Goal: Information Seeking & Learning: Find specific fact

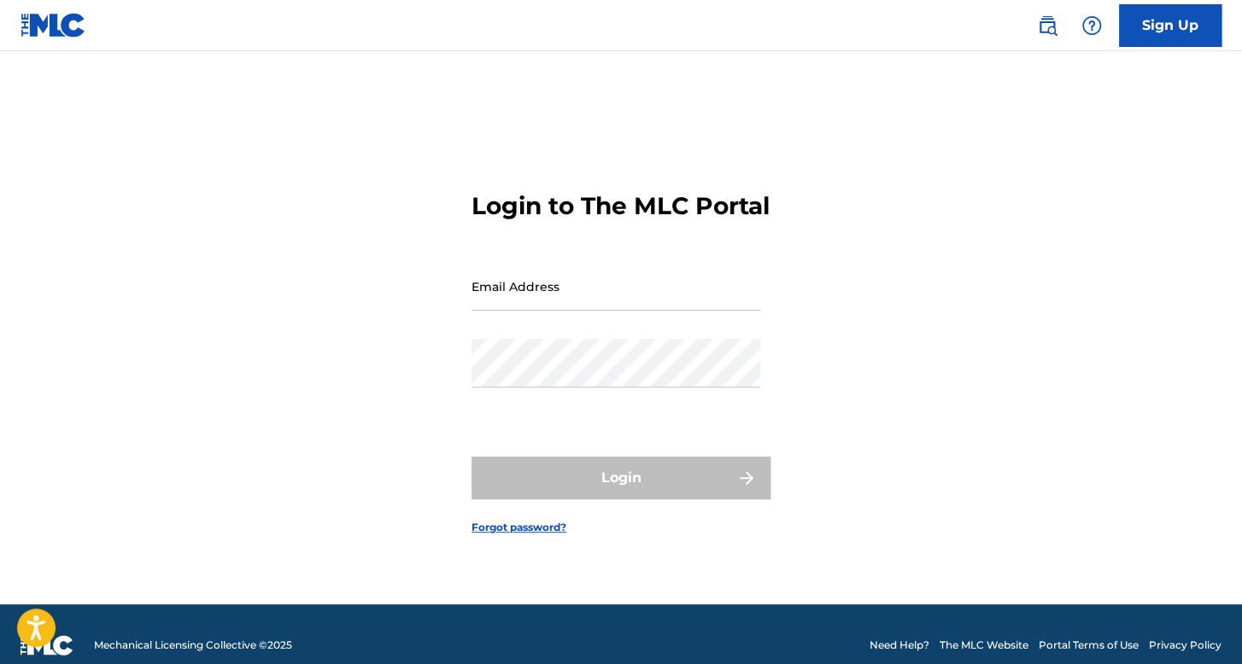
type input "[EMAIL_ADDRESS][DOMAIN_NAME]"
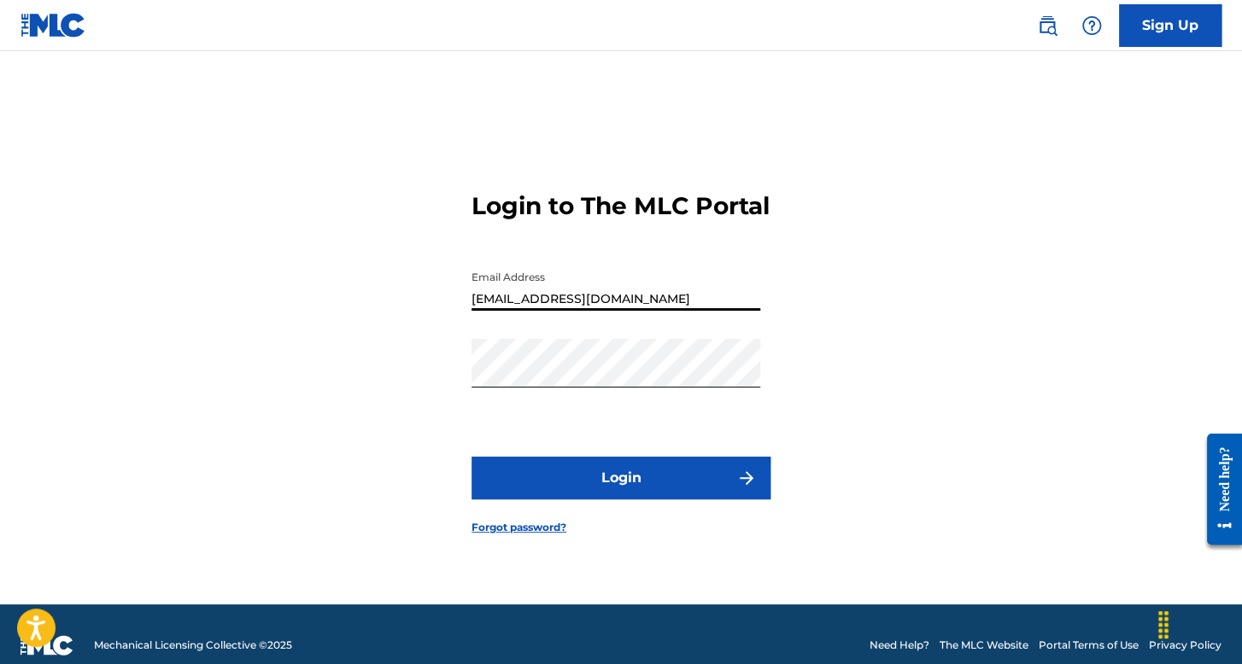
drag, startPoint x: 709, startPoint y: 297, endPoint x: 447, endPoint y: 327, distance: 263.0
click at [447, 327] on div "Login to The MLC Portal Email Address [EMAIL_ADDRESS][DOMAIN_NAME] Password Log…" at bounding box center [620, 349] width 1195 height 511
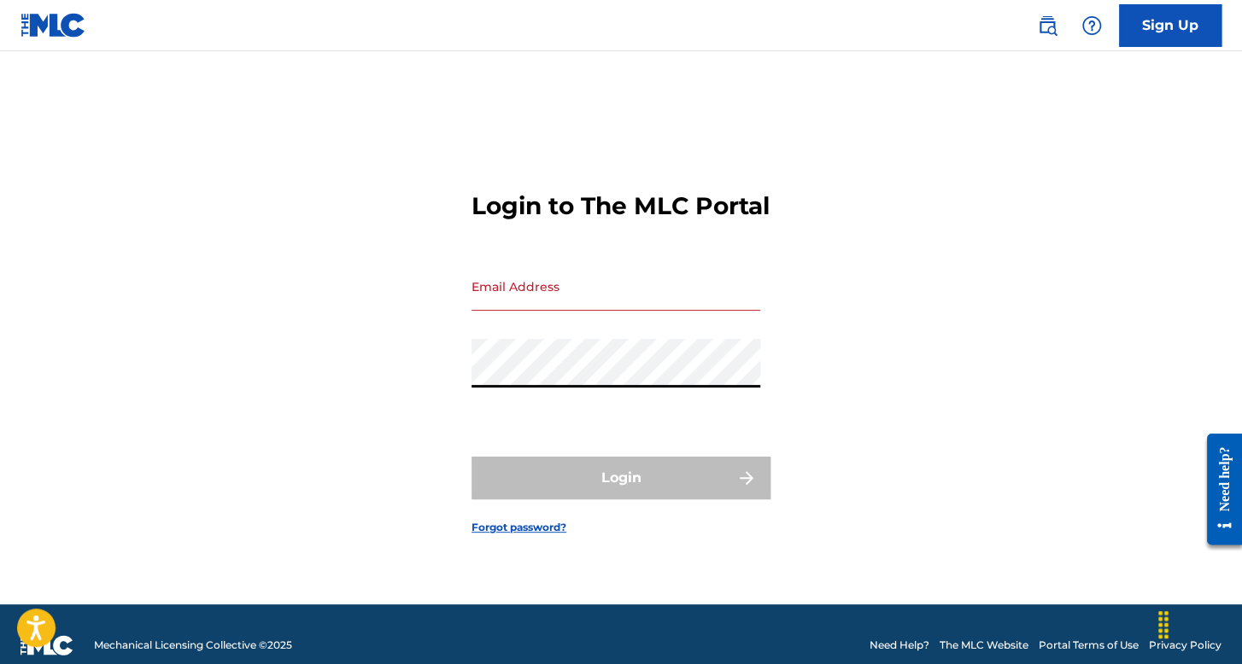
click at [344, 395] on div "Login to The MLC Portal Email Address Password Login Forgot password?" at bounding box center [620, 349] width 1195 height 511
click at [568, 325] on div "Email Address" at bounding box center [615, 300] width 289 height 77
click at [569, 311] on input "Email Address" at bounding box center [615, 286] width 289 height 49
type input "F"
type input "J"
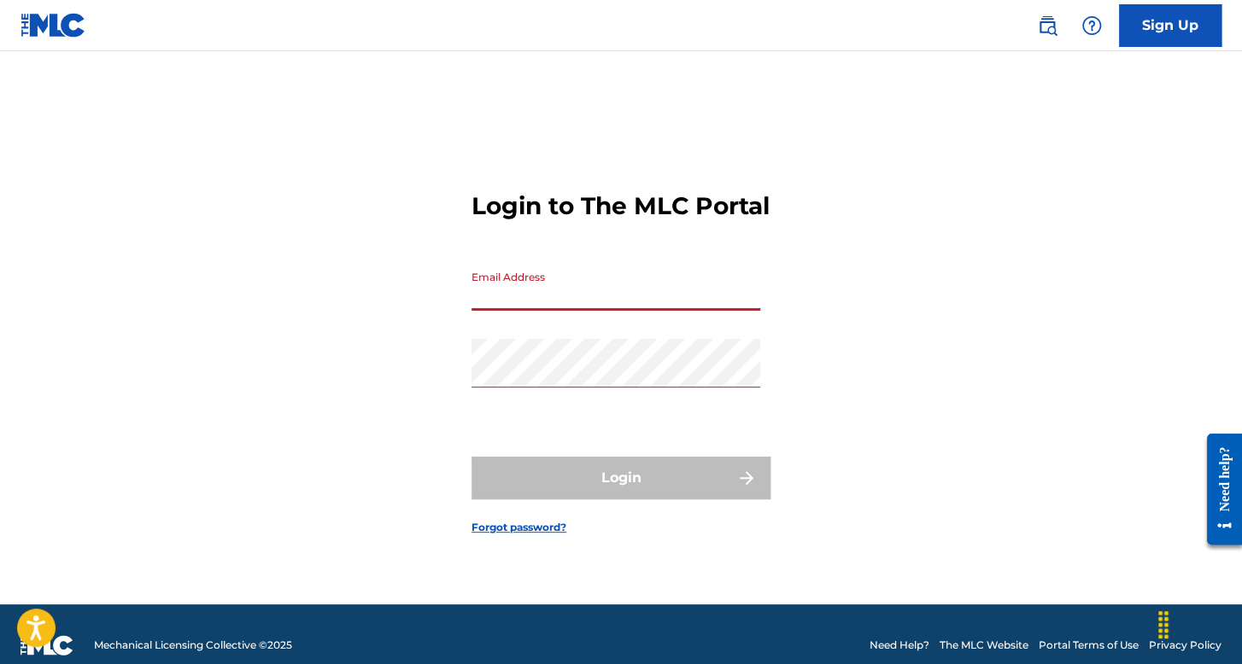
type input "[EMAIL_ADDRESS][DOMAIN_NAME]"
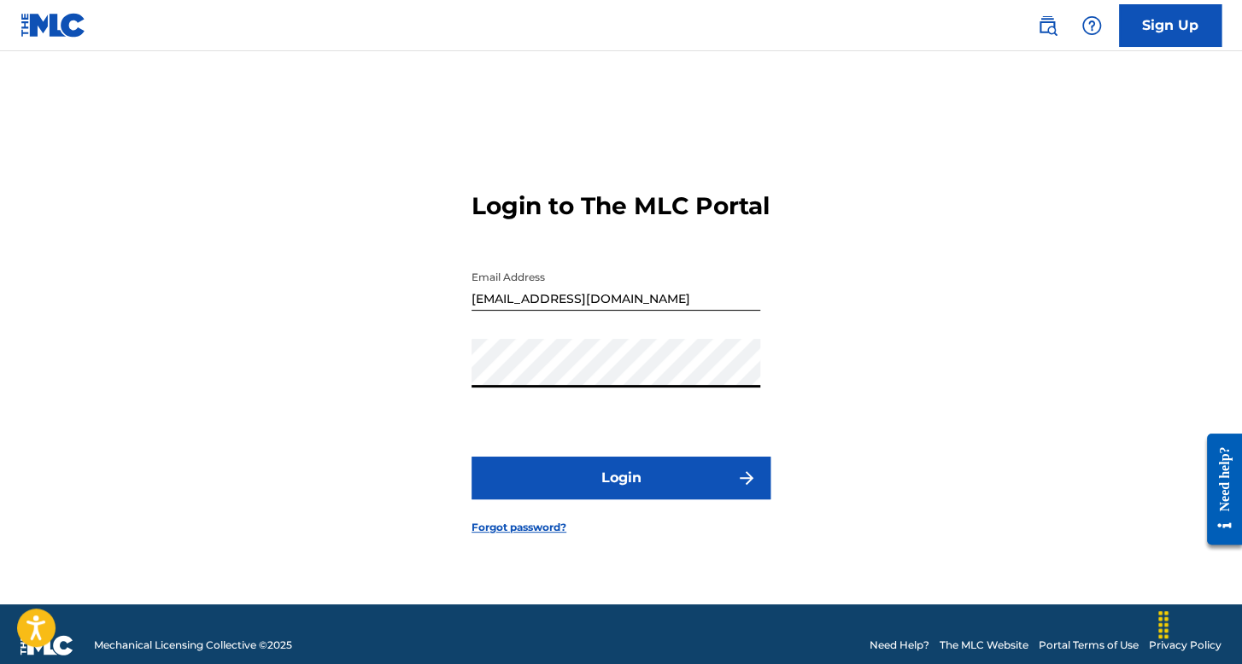
click at [451, 394] on div "Login to The MLC Portal Email Address [EMAIL_ADDRESS][DOMAIN_NAME] Password Log…" at bounding box center [620, 349] width 1195 height 511
click at [795, 281] on div "Login to The MLC Portal Email Address [EMAIL_ADDRESS][DOMAIN_NAME] Password Log…" at bounding box center [620, 349] width 1195 height 511
drag, startPoint x: 656, startPoint y: 322, endPoint x: 430, endPoint y: 332, distance: 225.7
click at [430, 332] on div "Login to The MLC Portal Email Address [EMAIL_ADDRESS][DOMAIN_NAME] Password Log…" at bounding box center [620, 349] width 1195 height 511
click at [372, 392] on div "Login to The MLC Portal Email Address [EMAIL_ADDRESS][DOMAIN_NAME] Password Log…" at bounding box center [620, 349] width 1195 height 511
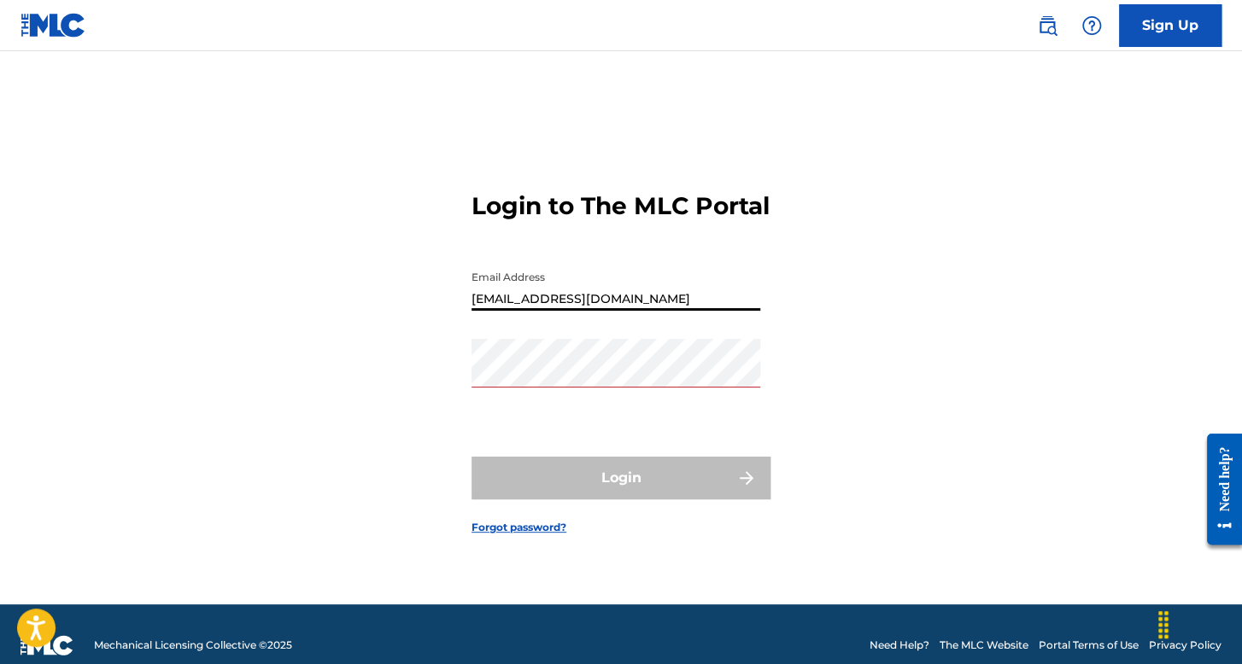
drag, startPoint x: 700, startPoint y: 314, endPoint x: 244, endPoint y: 301, distance: 456.1
click at [244, 301] on div "Login to The MLC Portal Email Address [EMAIL_ADDRESS][DOMAIN_NAME] Password Log…" at bounding box center [620, 349] width 1195 height 511
type input "j"
type input "[EMAIL_ADDRESS][DOMAIN_NAME]"
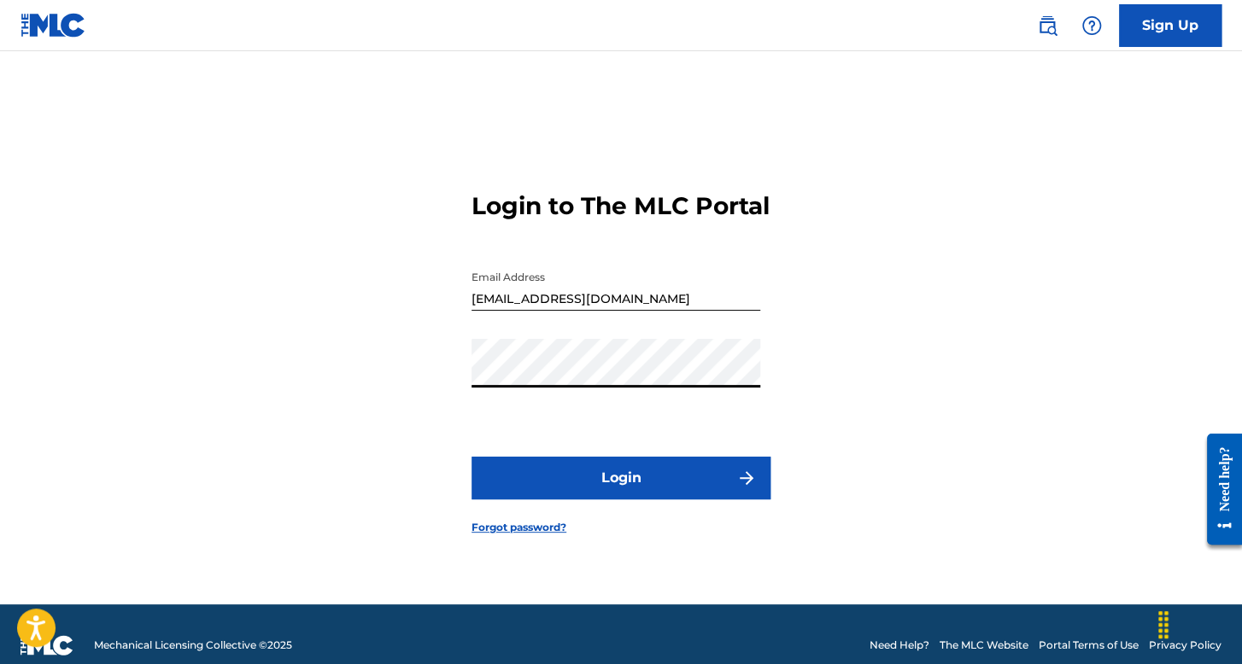
click at [644, 488] on button "Login" at bounding box center [620, 478] width 299 height 43
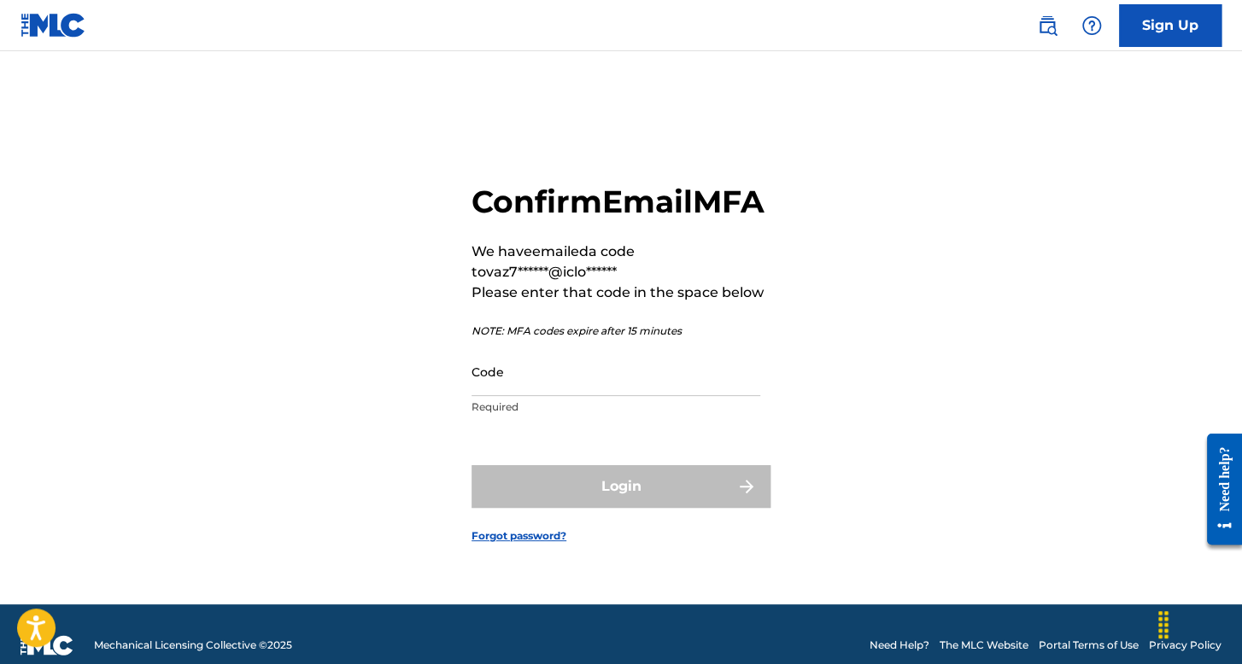
click at [673, 360] on div "Confirm Email MFA We have emailed a code to vaz7******@iclo****** Please enter …" at bounding box center [620, 304] width 299 height 242
click at [667, 396] on input "Code" at bounding box center [615, 372] width 289 height 49
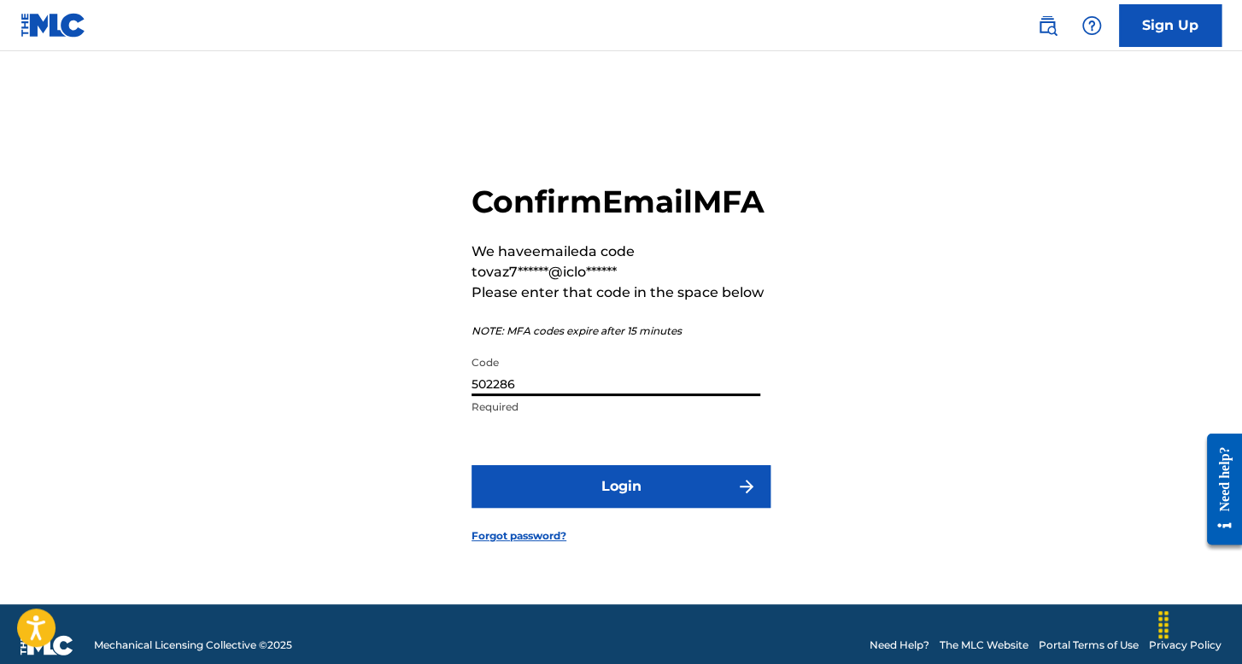
type input "502286"
click at [632, 508] on button "Login" at bounding box center [620, 486] width 299 height 43
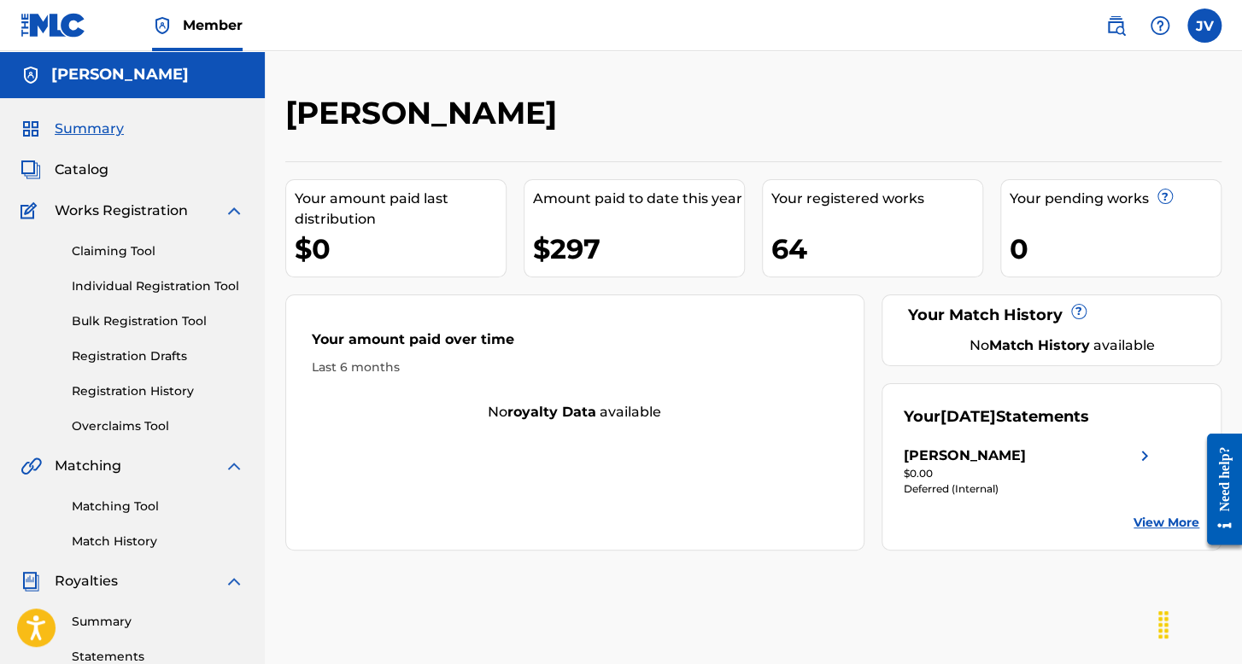
click at [157, 288] on link "Individual Registration Tool" at bounding box center [158, 287] width 172 height 18
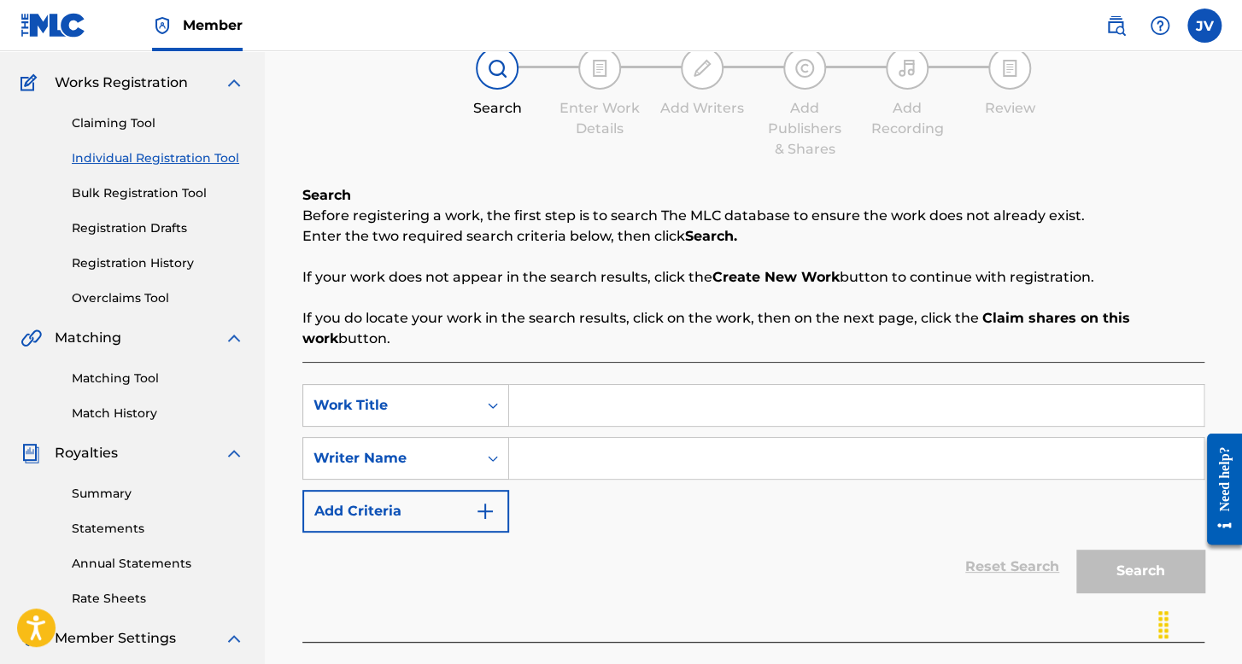
scroll to position [171, 0]
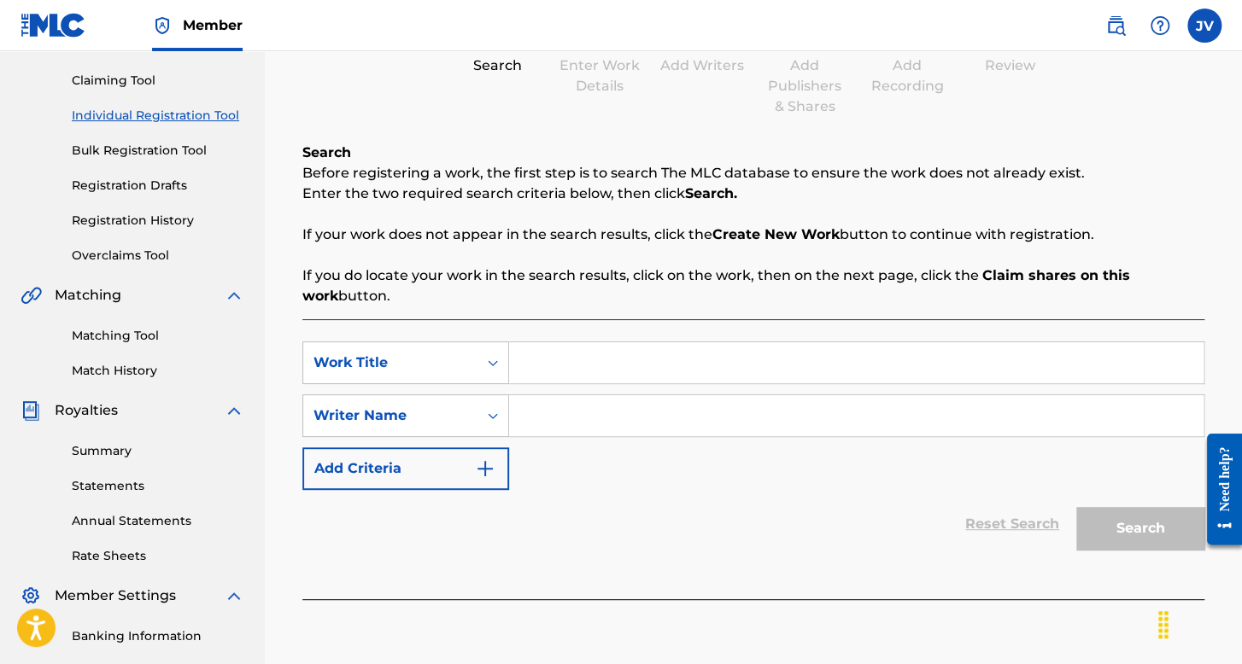
click at [575, 389] on div "SearchWithCriteriaf85ea071-ec35-4b2c-b786-3988b506c80b Work Title SearchWithCri…" at bounding box center [753, 416] width 902 height 149
click at [548, 359] on input "Search Form" at bounding box center [856, 362] width 694 height 41
type input "PERLA"
click at [578, 421] on input "Search Form" at bounding box center [856, 415] width 694 height 41
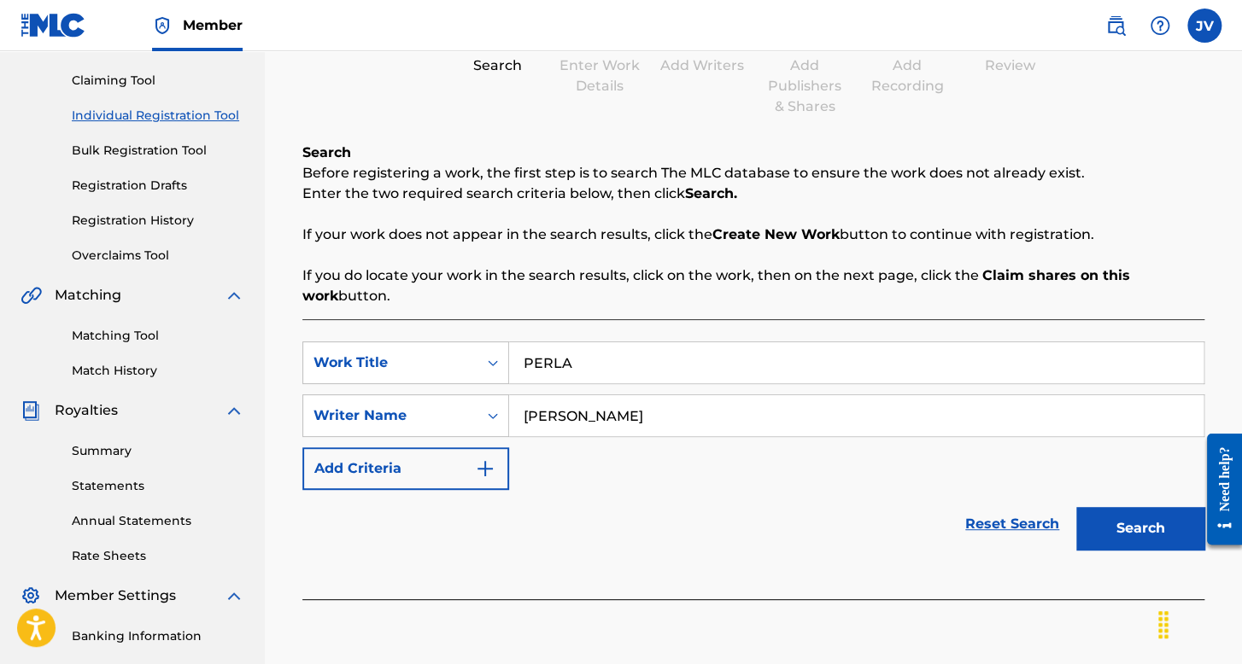
type input "[PERSON_NAME]"
click at [1076, 507] on button "Search" at bounding box center [1140, 528] width 128 height 43
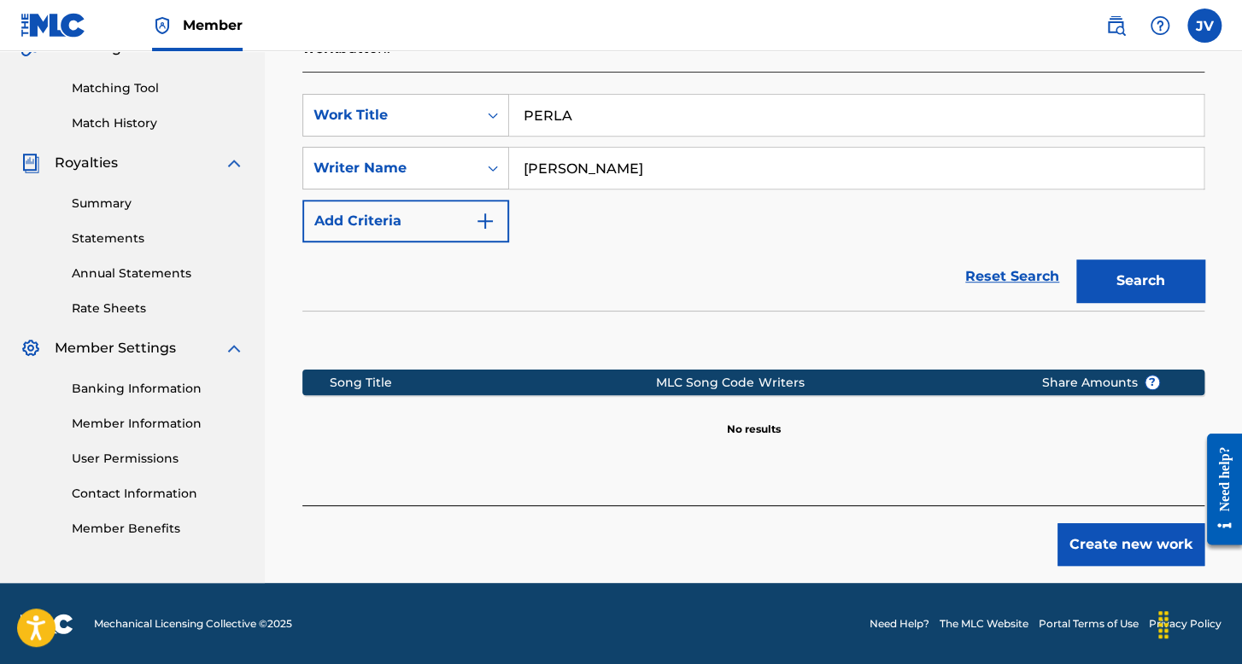
scroll to position [419, 0]
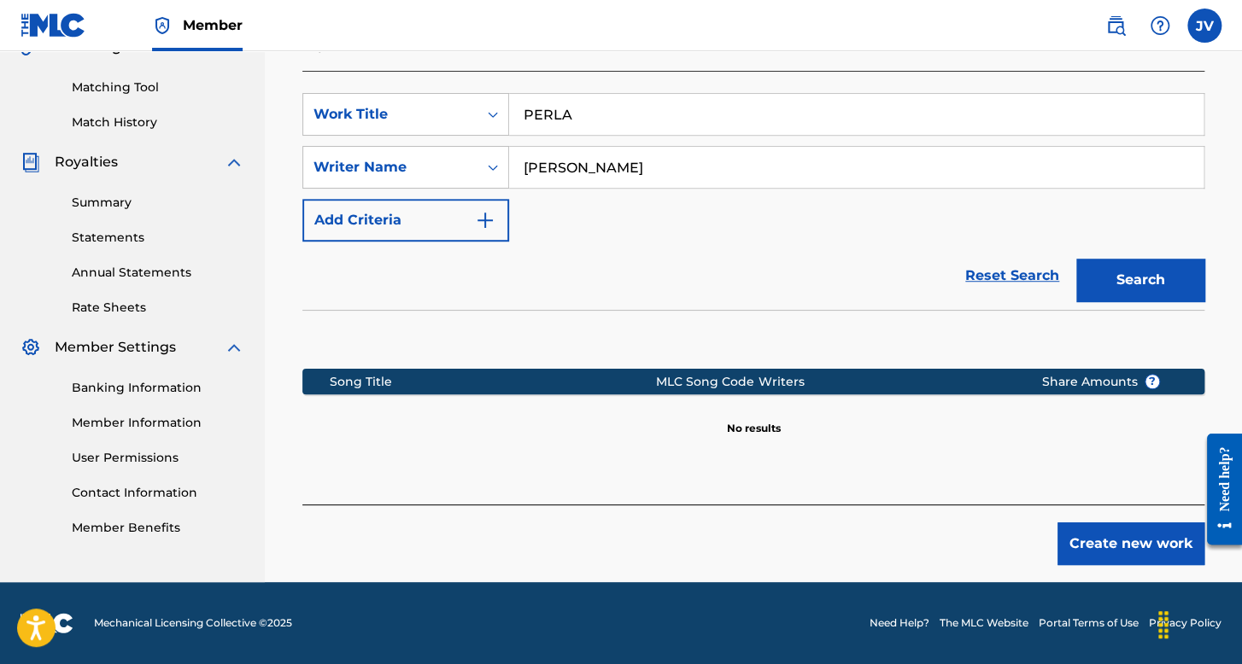
drag, startPoint x: 595, startPoint y: 129, endPoint x: 518, endPoint y: 143, distance: 78.1
click at [518, 143] on div "SearchWithCriteriaf85ea071-ec35-4b2c-b786-3988b506c80b Work Title PERLA SearchW…" at bounding box center [753, 167] width 902 height 149
type input "ojitos rojos"
drag, startPoint x: 659, startPoint y: 167, endPoint x: 675, endPoint y: 172, distance: 17.0
click at [655, 172] on input "[PERSON_NAME]" at bounding box center [856, 167] width 694 height 41
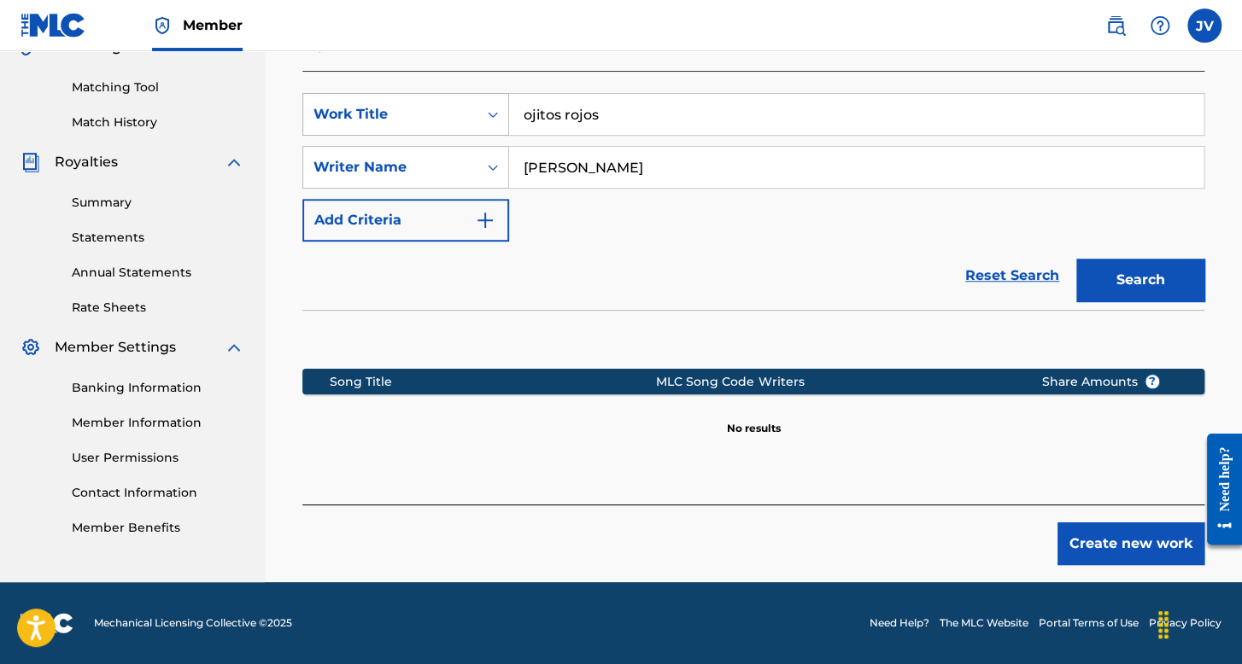
drag, startPoint x: 706, startPoint y: 167, endPoint x: 408, endPoint y: 123, distance: 301.3
click at [406, 126] on div "SearchWithCriteriaf85ea071-ec35-4b2c-b786-3988b506c80b Work Title ojitos rojos …" at bounding box center [753, 167] width 902 height 149
type input "[PERSON_NAME]"
click at [1076, 259] on button "Search" at bounding box center [1140, 280] width 128 height 43
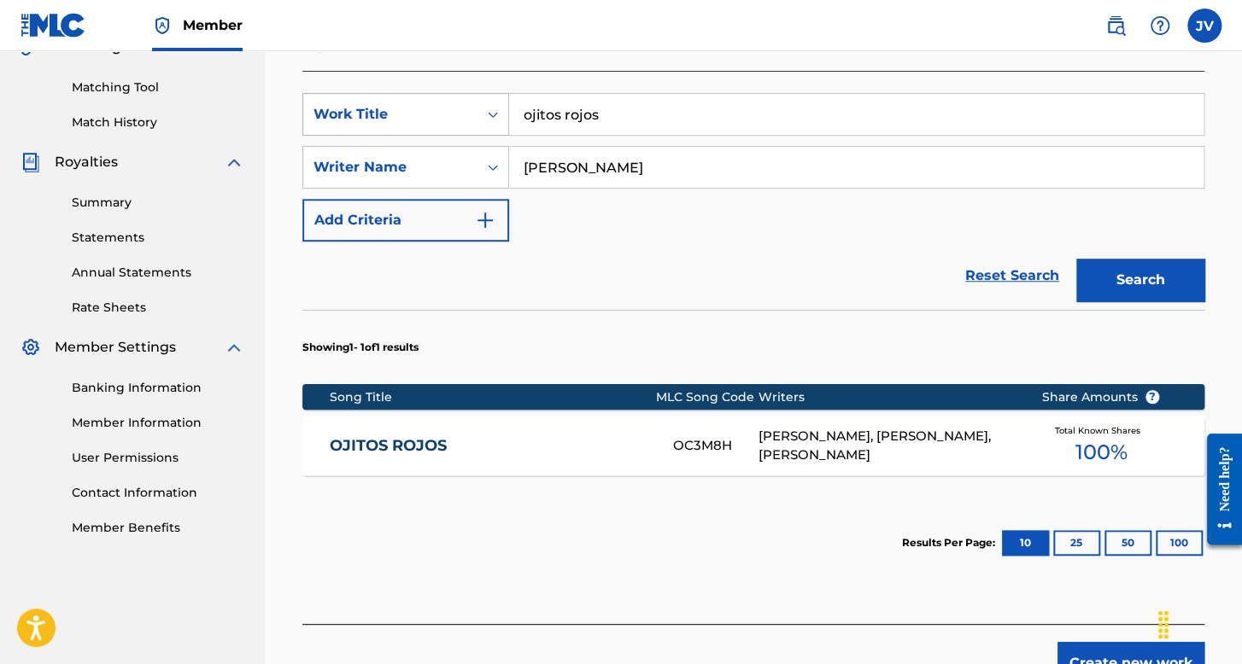
click at [386, 128] on div "SearchWithCriteriaf85ea071-ec35-4b2c-b786-3988b506c80b Work Title ojitos rojos" at bounding box center [753, 114] width 902 height 43
type input "ebrio de amor"
drag, startPoint x: 654, startPoint y: 171, endPoint x: 353, endPoint y: 120, distance: 305.6
click at [353, 120] on div "SearchWithCriteriaf85ea071-ec35-4b2c-b786-3988b506c80b Work Title ebrio de amor…" at bounding box center [753, 167] width 902 height 149
type input "[PERSON_NAME]"
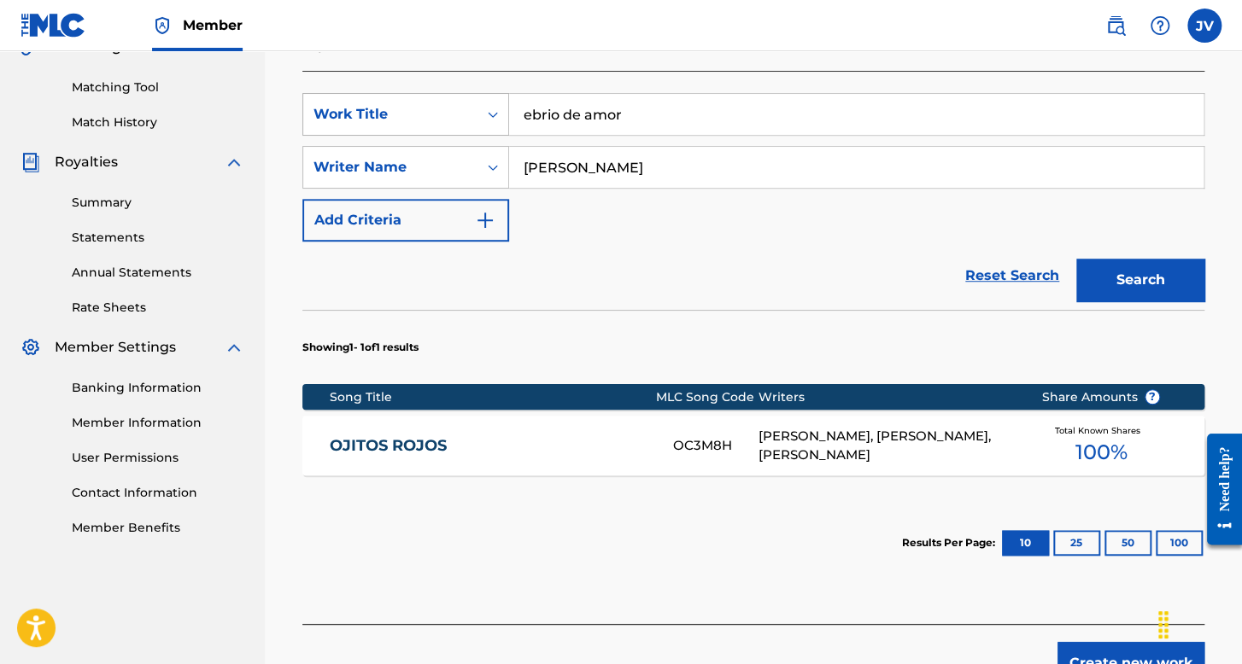
click at [1076, 259] on button "Search" at bounding box center [1140, 280] width 128 height 43
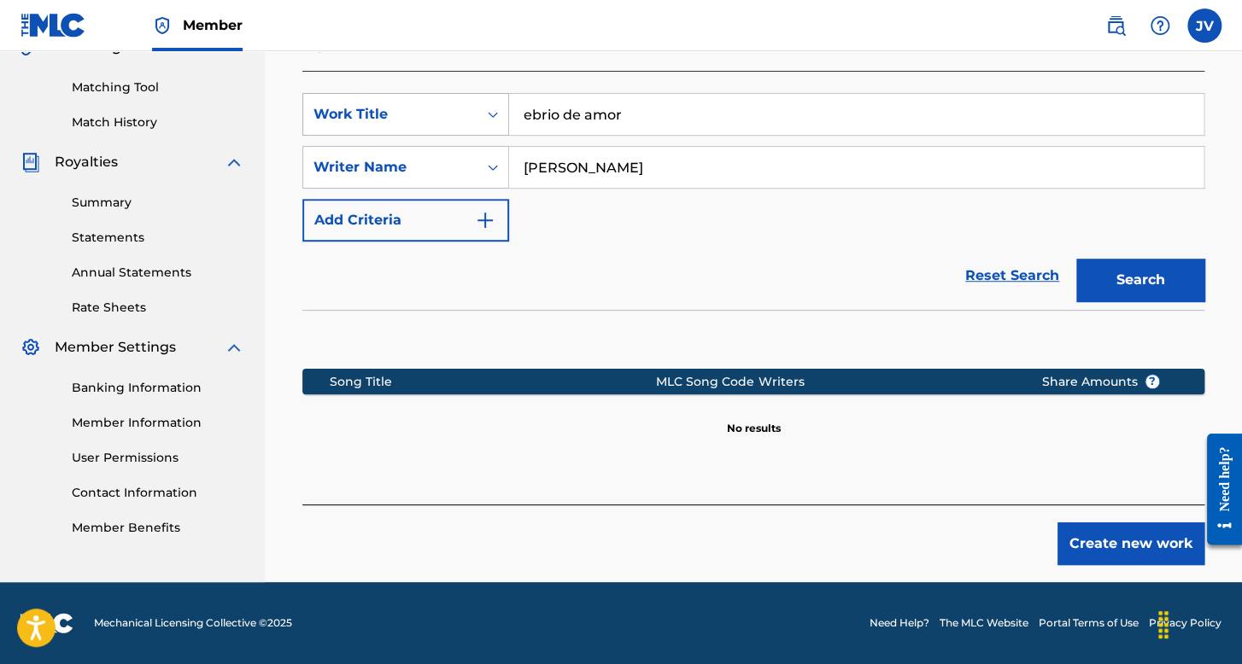
drag, startPoint x: 635, startPoint y: 123, endPoint x: 489, endPoint y: 132, distance: 146.3
click at [489, 132] on div "SearchWithCriteriaf85ea071-ec35-4b2c-b786-3988b506c80b Work Title ebrio de amor" at bounding box center [753, 114] width 902 height 43
type input "sirena"
drag, startPoint x: 666, startPoint y: 155, endPoint x: 336, endPoint y: 127, distance: 331.6
click at [336, 127] on div "SearchWithCriteriaf85ea071-ec35-4b2c-b786-3988b506c80b Work Title sirena Search…" at bounding box center [753, 167] width 902 height 149
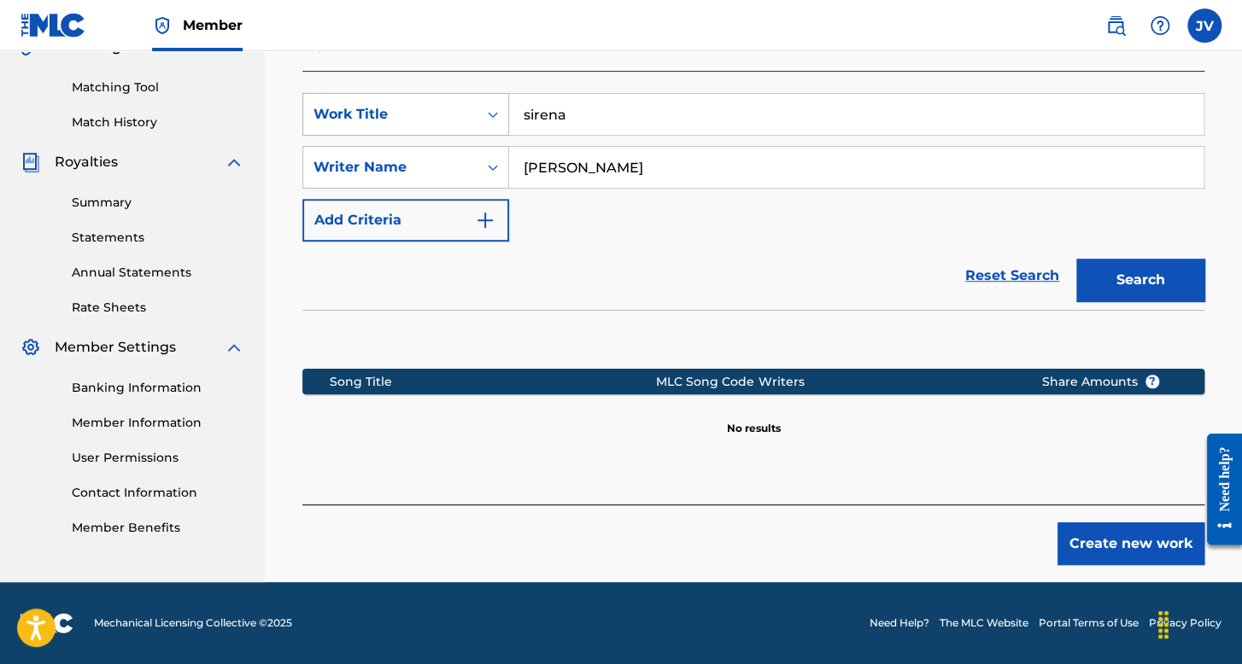
type input "[PERSON_NAME]"
click at [1076, 259] on button "Search" at bounding box center [1140, 280] width 128 height 43
drag, startPoint x: 632, startPoint y: 112, endPoint x: 370, endPoint y: 103, distance: 262.3
click at [370, 103] on div "SearchWithCriteriaf85ea071-ec35-4b2c-b786-3988b506c80b Work Title sirena" at bounding box center [753, 114] width 902 height 43
type input "sin ti"
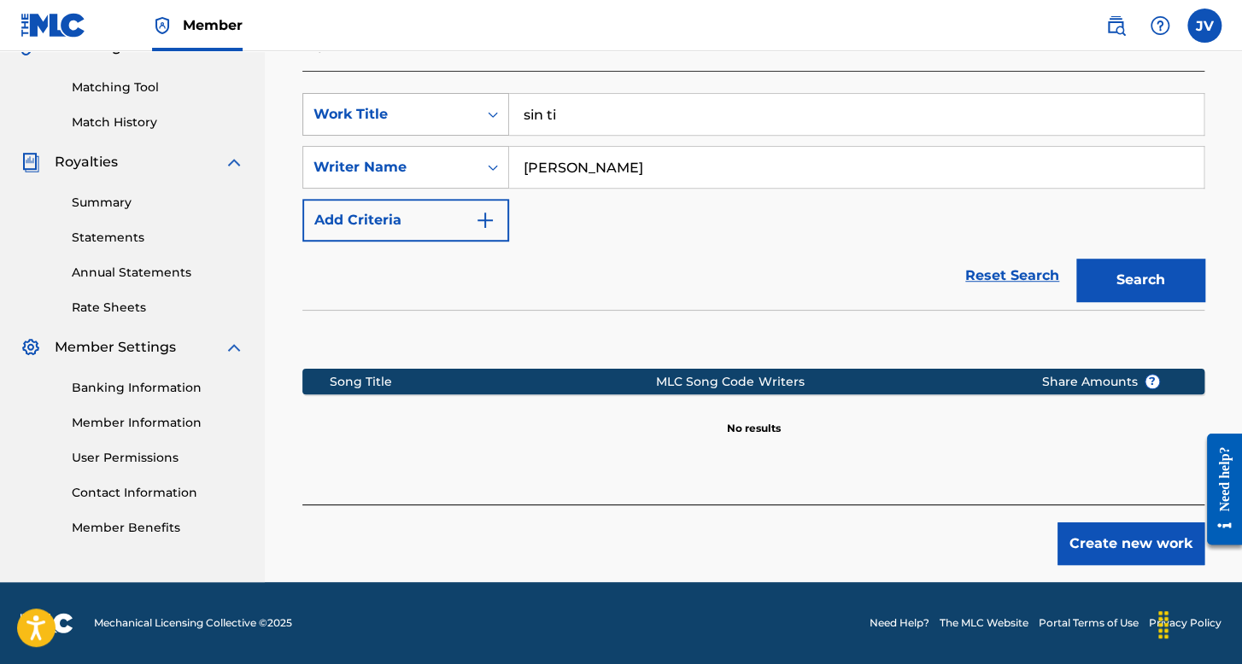
drag, startPoint x: 698, startPoint y: 175, endPoint x: 396, endPoint y: 96, distance: 312.3
click at [396, 96] on div "SearchWithCriteriaf85ea071-ec35-4b2c-b786-3988b506c80b Work Title sin ti Search…" at bounding box center [753, 167] width 902 height 149
type input "[PERSON_NAME]"
click at [1076, 259] on button "Search" at bounding box center [1140, 280] width 128 height 43
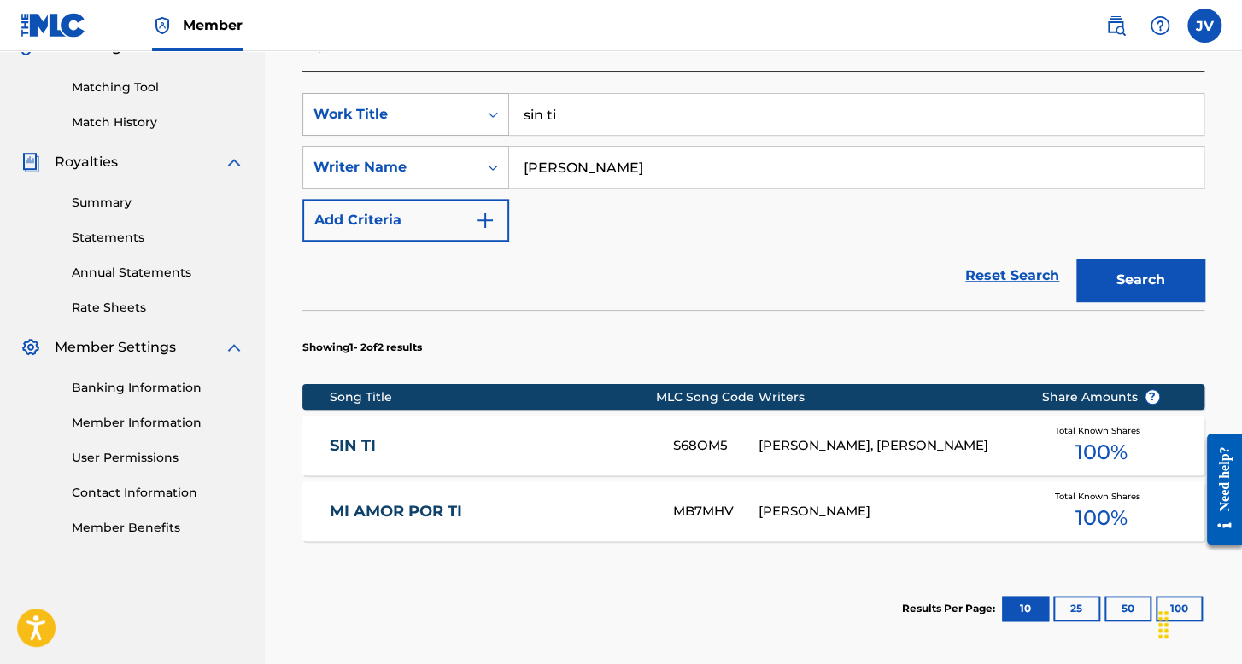
drag, startPoint x: 588, startPoint y: 119, endPoint x: 417, endPoint y: 105, distance: 172.2
click at [417, 105] on div "SearchWithCriteriaf85ea071-ec35-4b2c-b786-3988b506c80b Work Title sin ti" at bounding box center [753, 114] width 902 height 43
type input "feathered indians"
drag, startPoint x: 693, startPoint y: 161, endPoint x: 439, endPoint y: 134, distance: 255.9
click at [439, 134] on div "SearchWithCriteriaf85ea071-ec35-4b2c-b786-3988b506c80b Work Title feathered ind…" at bounding box center [753, 167] width 902 height 149
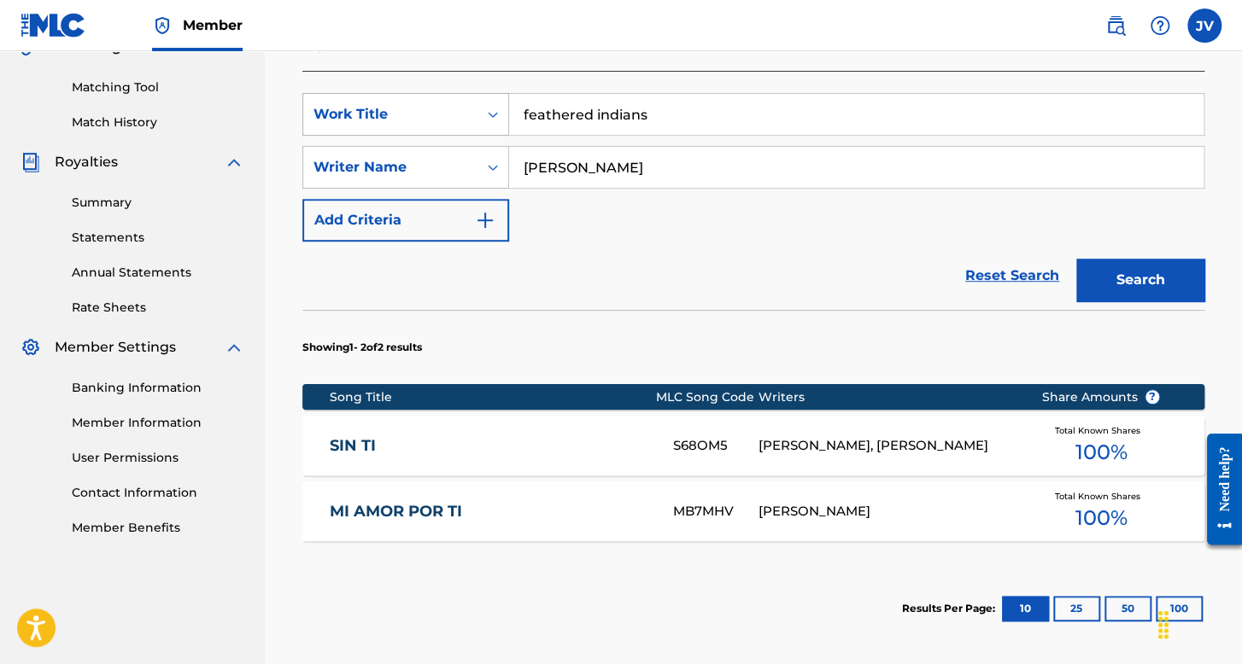
type input "[PERSON_NAME]"
click at [1076, 259] on button "Search" at bounding box center [1140, 280] width 128 height 43
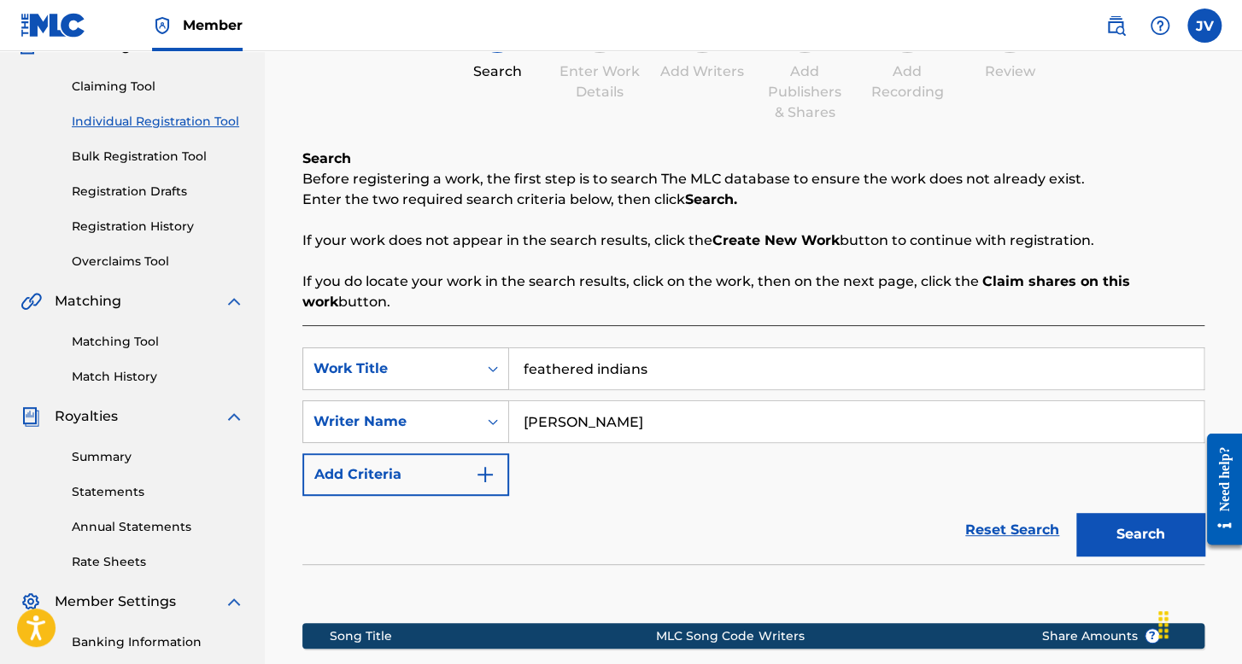
scroll to position [163, 0]
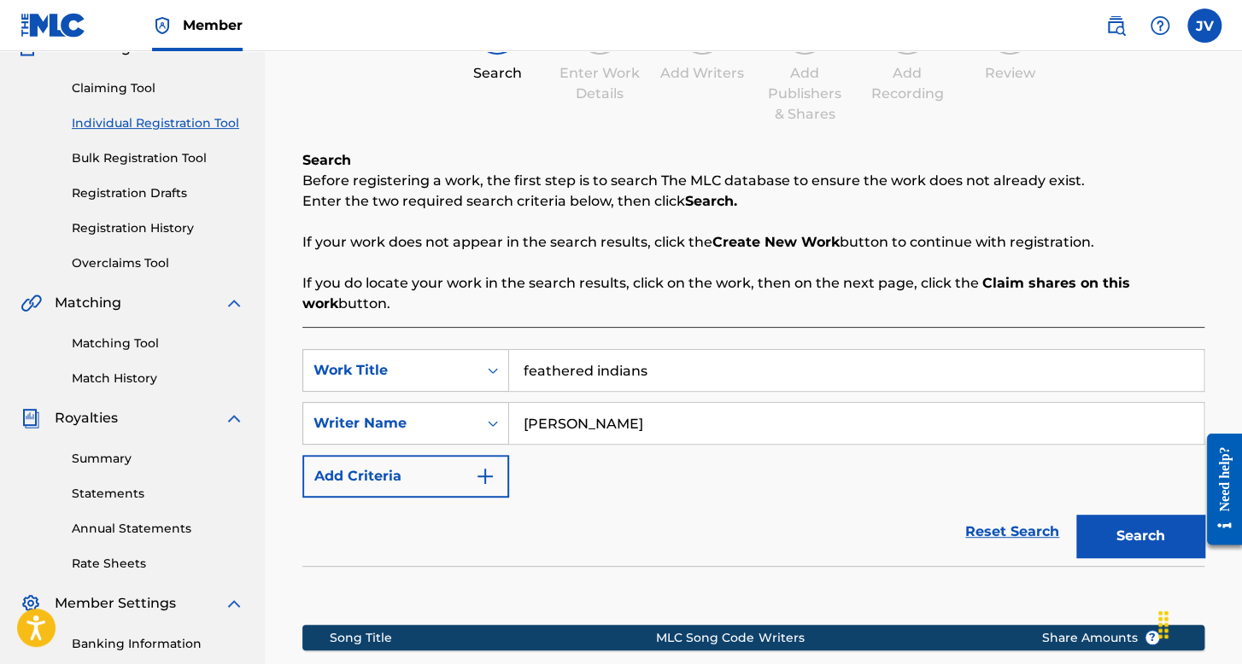
drag, startPoint x: 678, startPoint y: 368, endPoint x: 373, endPoint y: 396, distance: 306.1
click at [373, 396] on div "SearchWithCriteriaf85ea071-ec35-4b2c-b786-3988b506c80b Work Title feathered ind…" at bounding box center [753, 423] width 902 height 149
type input "la cumbia del infierno"
drag, startPoint x: 673, startPoint y: 420, endPoint x: 515, endPoint y: 424, distance: 158.0
click at [515, 424] on input "[PERSON_NAME]" at bounding box center [856, 423] width 694 height 41
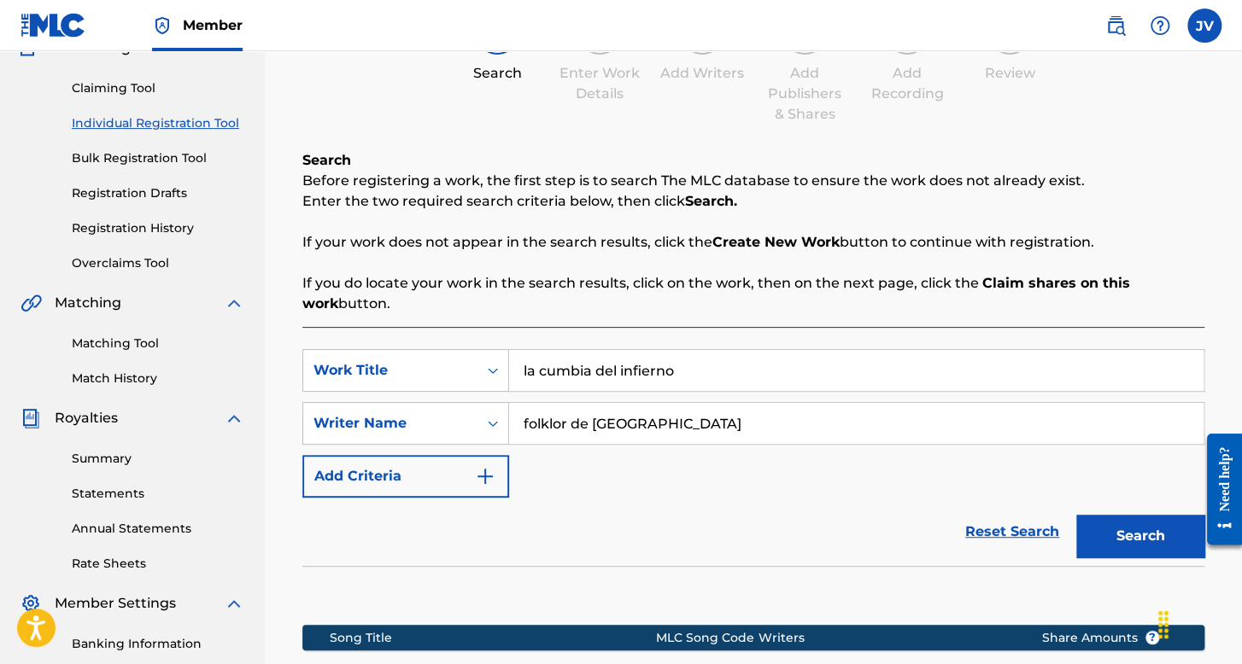
type input "folklor de [GEOGRAPHIC_DATA]"
click at [1076, 515] on button "Search" at bounding box center [1140, 536] width 128 height 43
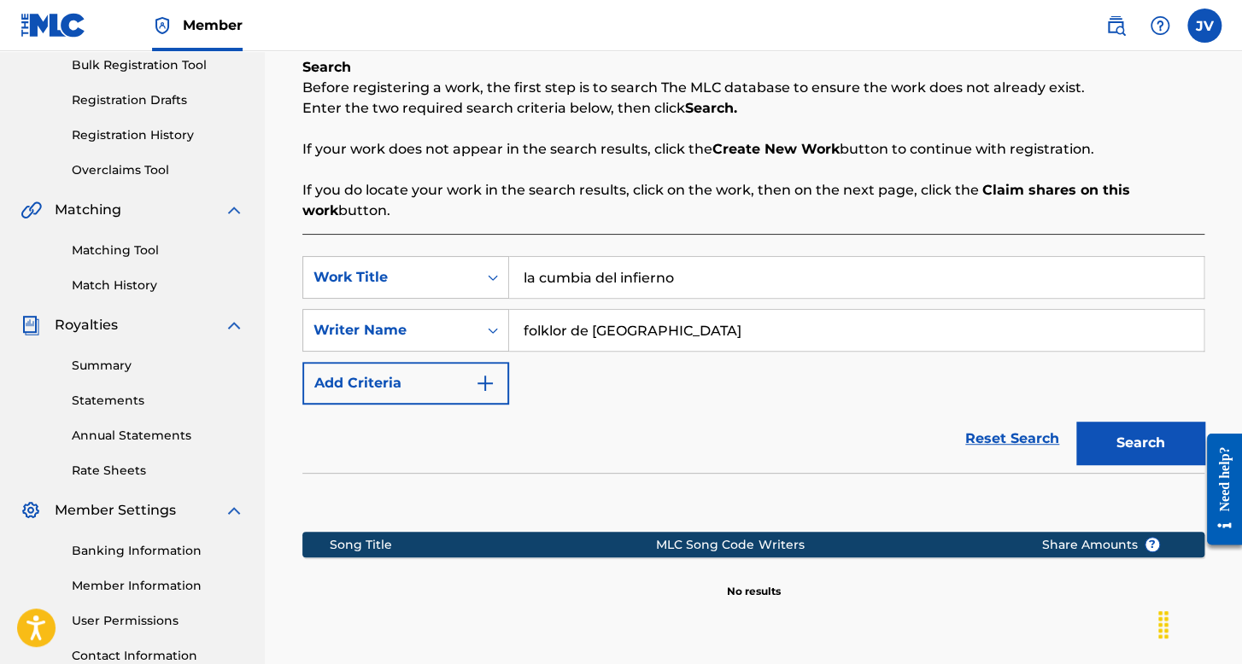
scroll to position [419, 0]
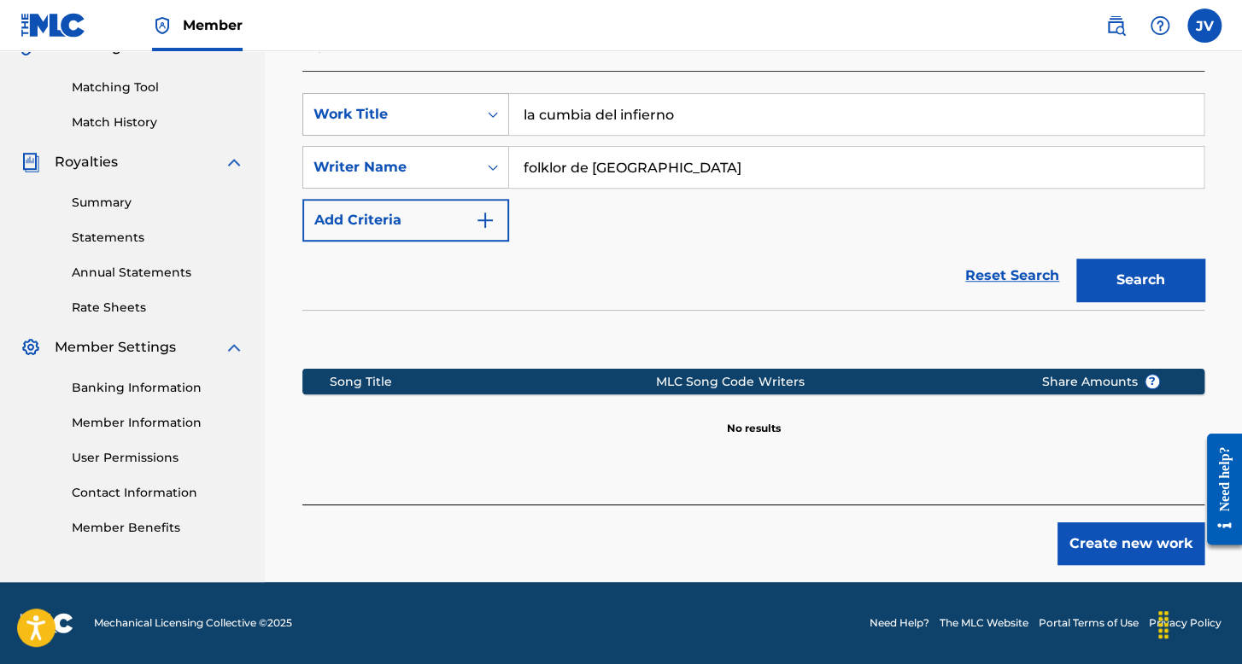
drag, startPoint x: 688, startPoint y: 126, endPoint x: 449, endPoint y: 108, distance: 239.7
click at [449, 108] on div "SearchWithCriteriaf85ea071-ec35-4b2c-b786-3988b506c80b Work Title la cumbia del…" at bounding box center [753, 114] width 902 height 43
click at [1076, 259] on button "Search" at bounding box center [1140, 280] width 128 height 43
click at [557, 120] on input "llegaon" at bounding box center [856, 114] width 694 height 41
click at [666, 110] on input "llegaron" at bounding box center [856, 114] width 694 height 41
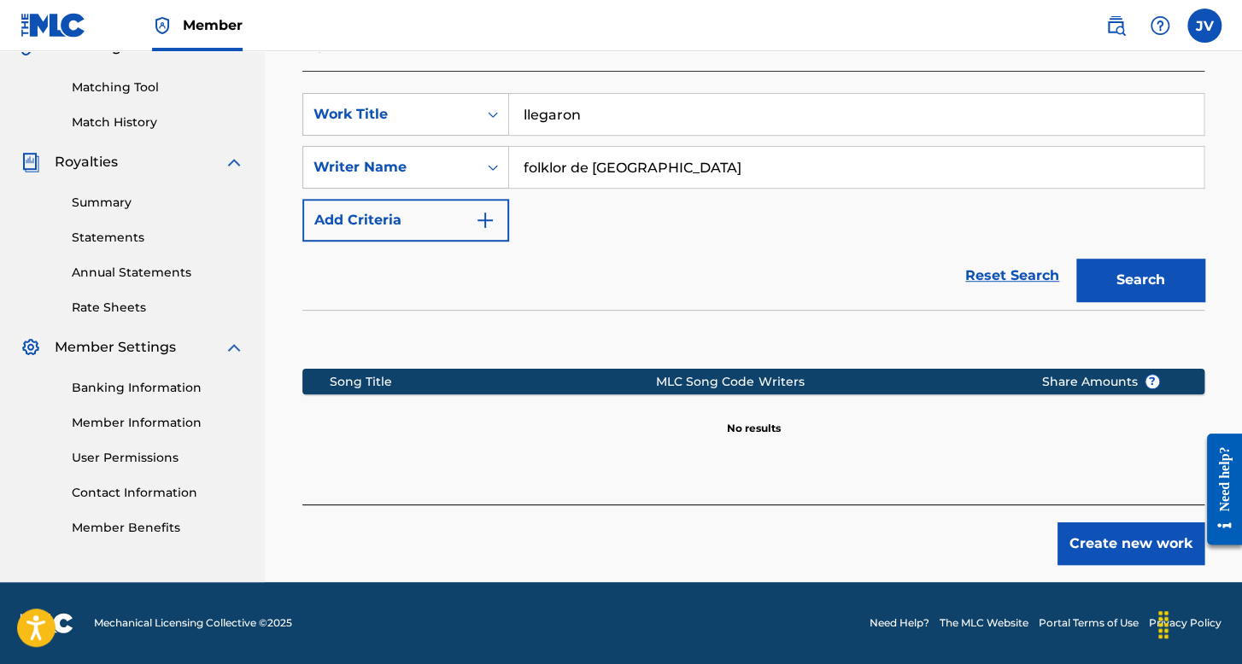
type input "llegaron"
click at [1076, 259] on button "Search" at bounding box center [1140, 280] width 128 height 43
drag, startPoint x: 620, startPoint y: 104, endPoint x: 421, endPoint y: 117, distance: 199.4
click at [421, 117] on div "SearchWithCriteriaf85ea071-ec35-4b2c-b786-3988b506c80b Work Title llegaron" at bounding box center [753, 114] width 902 height 43
type input "ay mi amor"
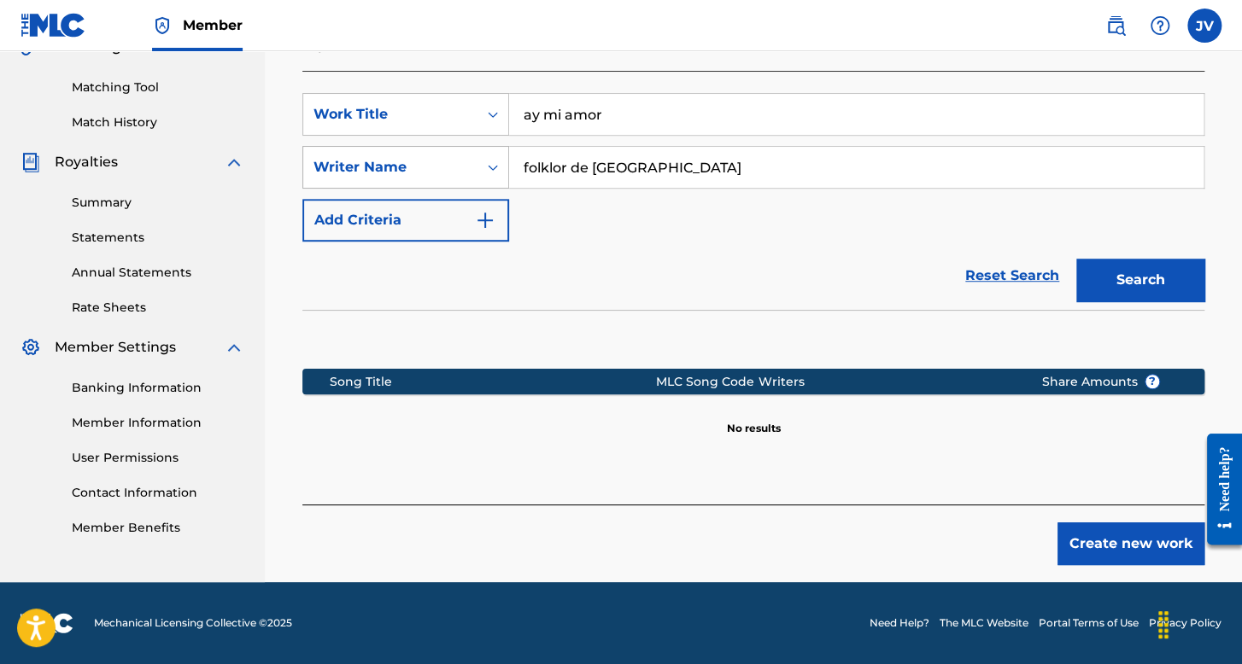
drag, startPoint x: 537, startPoint y: 178, endPoint x: 487, endPoint y: 165, distance: 52.2
click at [488, 168] on div "SearchWithCriteriafb468836-97b9-4fa8-8a1b-c6ed13dc0071 Writer Name folklor de […" at bounding box center [753, 167] width 902 height 43
type input "[PERSON_NAME]"
click at [1076, 259] on button "Search" at bounding box center [1140, 280] width 128 height 43
drag, startPoint x: 663, startPoint y: 172, endPoint x: 502, endPoint y: 176, distance: 160.6
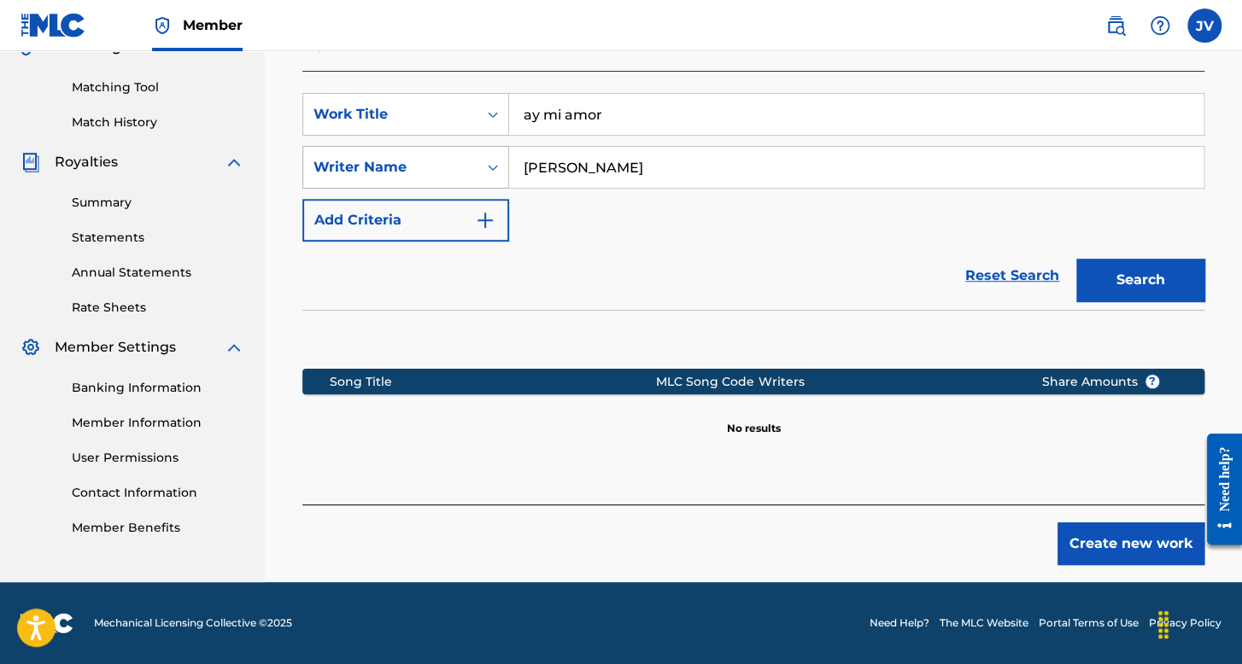
click at [502, 176] on div "SearchWithCriteriafb468836-97b9-4fa8-8a1b-c6ed13dc0071 Writer Name [PERSON_NAME]" at bounding box center [753, 167] width 902 height 43
drag, startPoint x: 676, startPoint y: 107, endPoint x: 527, endPoint y: 120, distance: 150.0
click at [527, 120] on input "ay mi amor" at bounding box center [856, 114] width 694 height 41
type input "skrappy"
drag, startPoint x: 602, startPoint y: 114, endPoint x: 469, endPoint y: 113, distance: 133.2
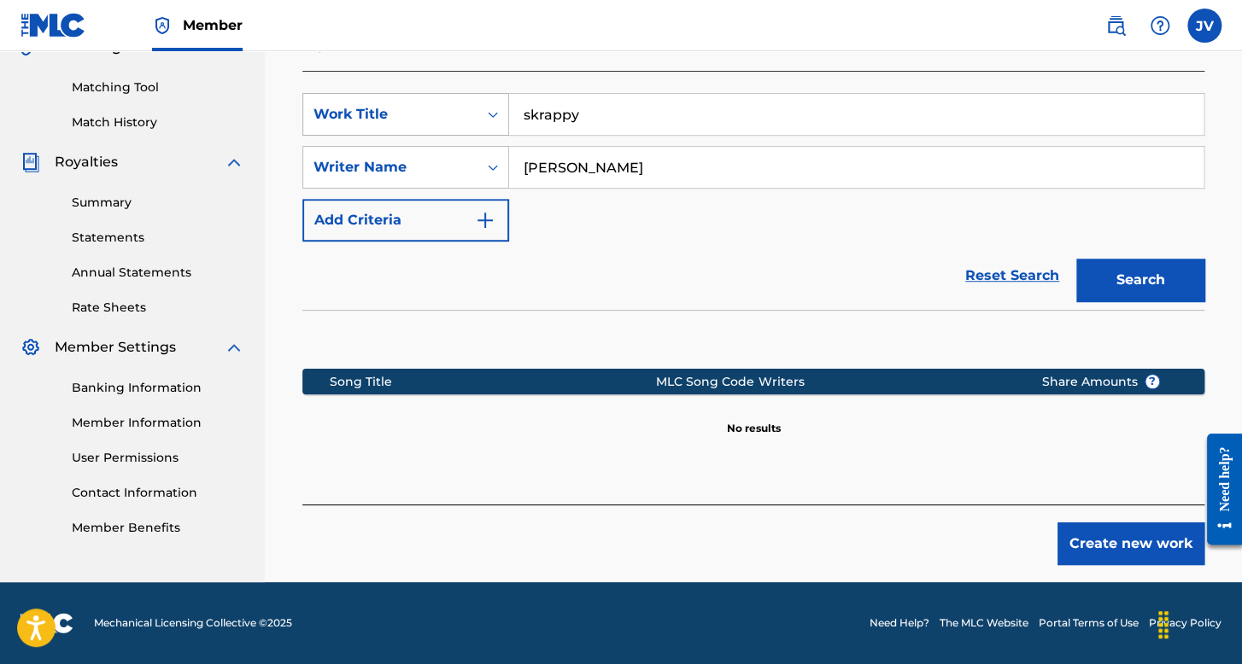
click at [469, 113] on div "SearchWithCriteriaf85ea071-ec35-4b2c-b786-3988b506c80b Work Title skrappy" at bounding box center [753, 114] width 902 height 43
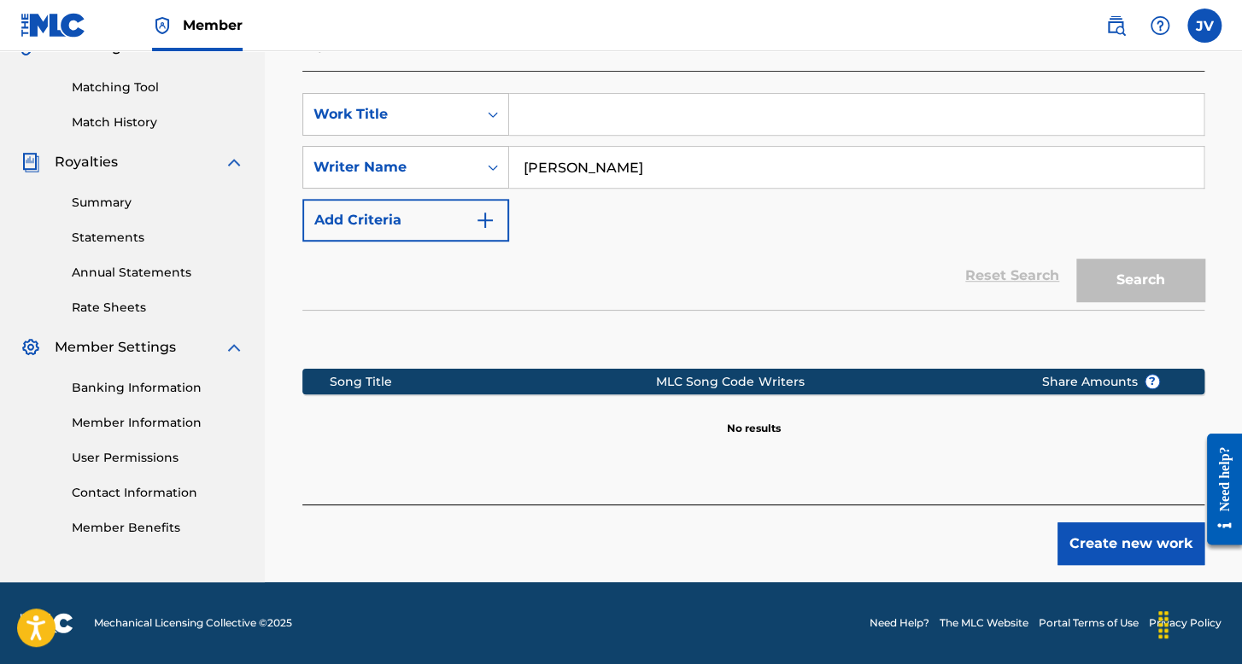
drag, startPoint x: 652, startPoint y: 161, endPoint x: 523, endPoint y: 185, distance: 132.1
click at [523, 185] on input "[PERSON_NAME]" at bounding box center [856, 167] width 694 height 41
paste input "skrappy"
type input "skrappy"
click at [582, 115] on input "Search Form" at bounding box center [856, 114] width 694 height 41
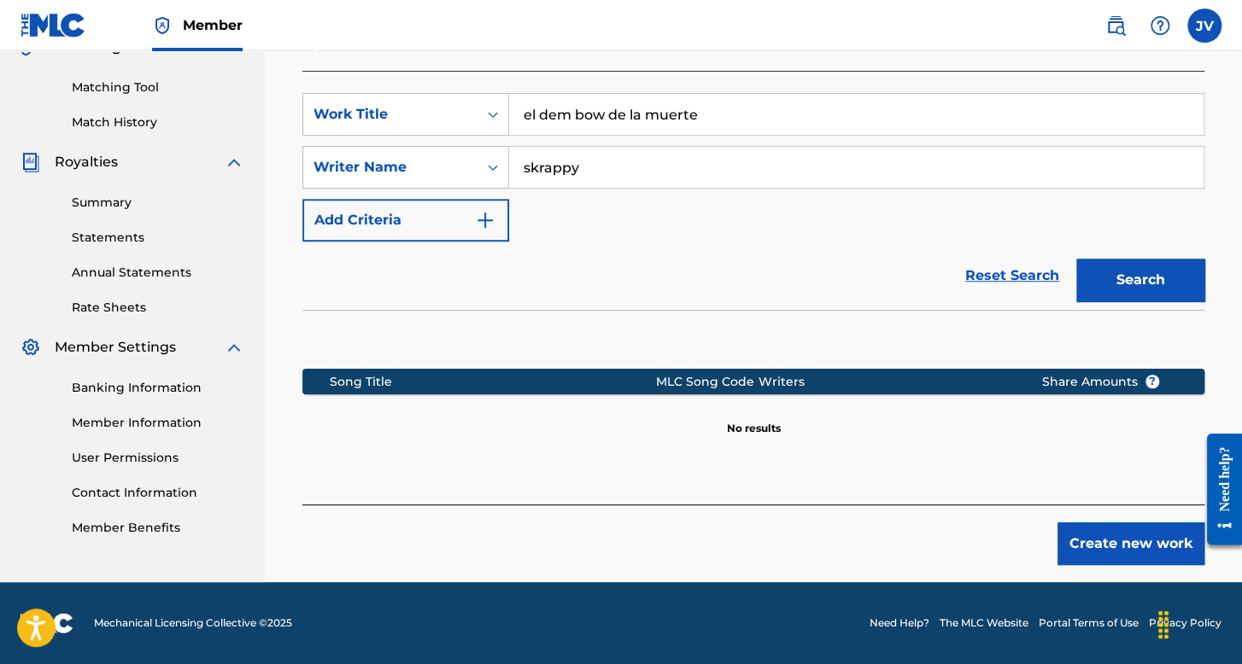
click at [1076, 259] on button "Search" at bounding box center [1140, 280] width 128 height 43
drag, startPoint x: 594, startPoint y: 110, endPoint x: 666, endPoint y: 136, distance: 76.2
click at [488, 110] on div "SearchWithCriteriaf85ea071-ec35-4b2c-b786-3988b506c80b Work Title el dem bow de…" at bounding box center [753, 288] width 902 height 434
drag, startPoint x: 631, startPoint y: 106, endPoint x: 536, endPoint y: 90, distance: 96.2
click at [540, 102] on input "el dem bow de la muerte" at bounding box center [856, 114] width 694 height 41
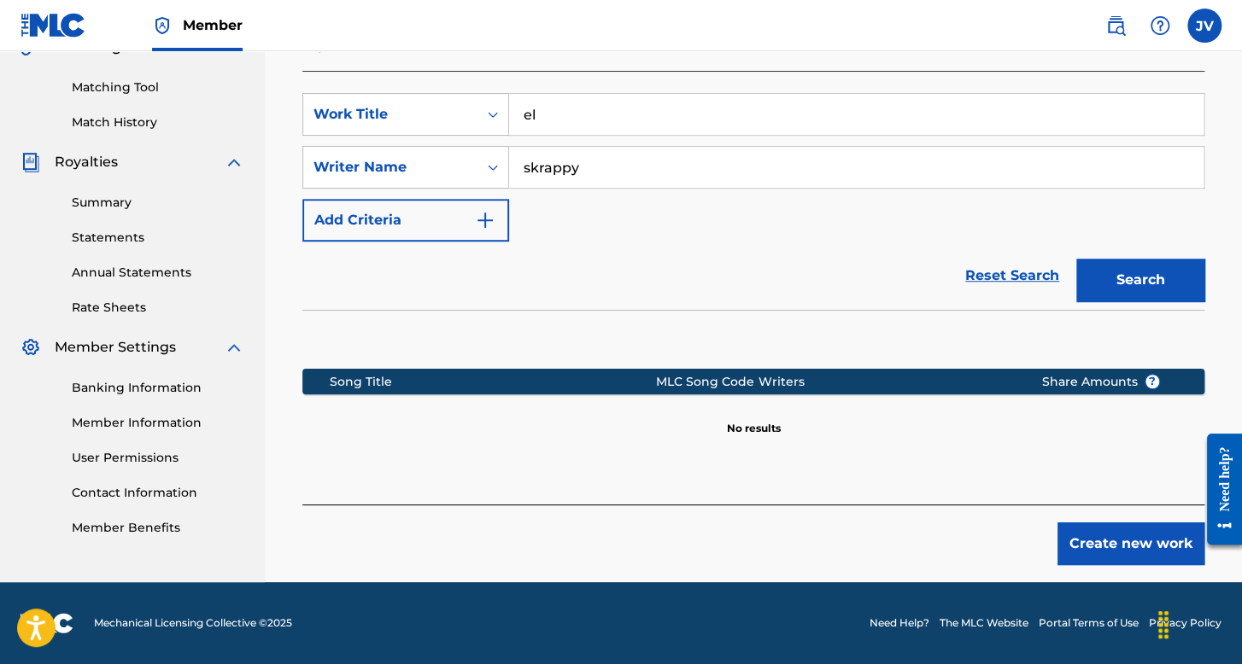
type input "e"
type input "aqui nada va a cambiar"
drag, startPoint x: 578, startPoint y: 170, endPoint x: 523, endPoint y: 168, distance: 55.5
click at [523, 168] on input "skrappy" at bounding box center [856, 167] width 694 height 41
type input "[PERSON_NAME]"
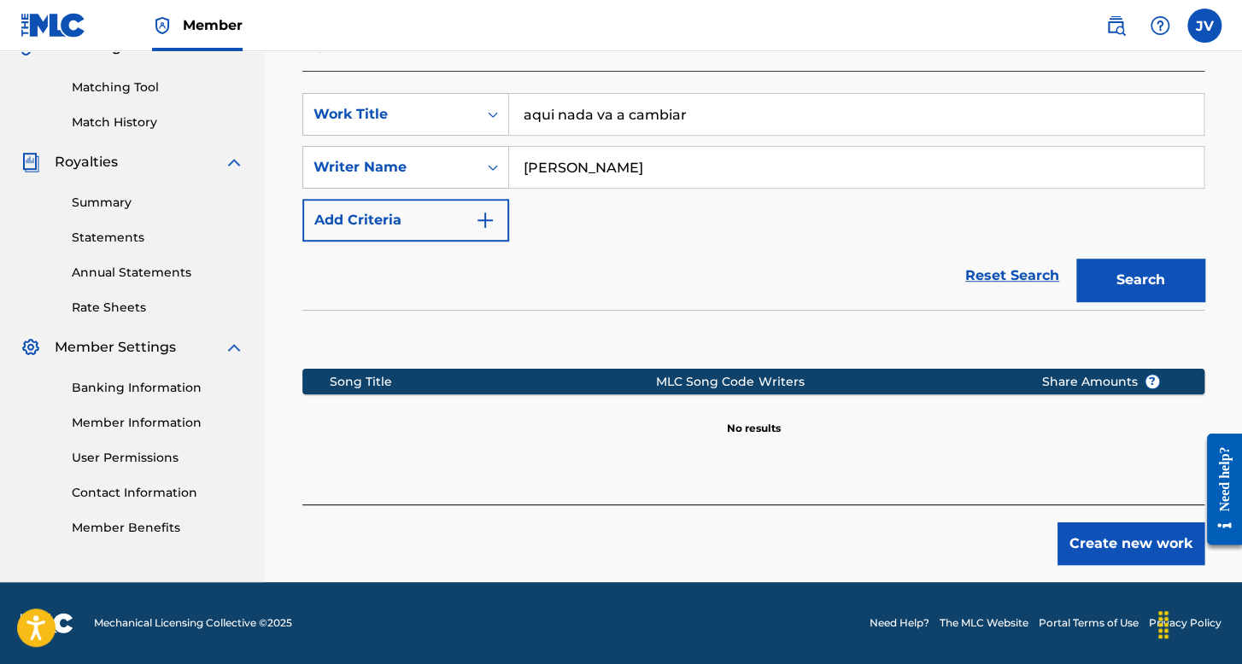
click at [1076, 259] on button "Search" at bounding box center [1140, 280] width 128 height 43
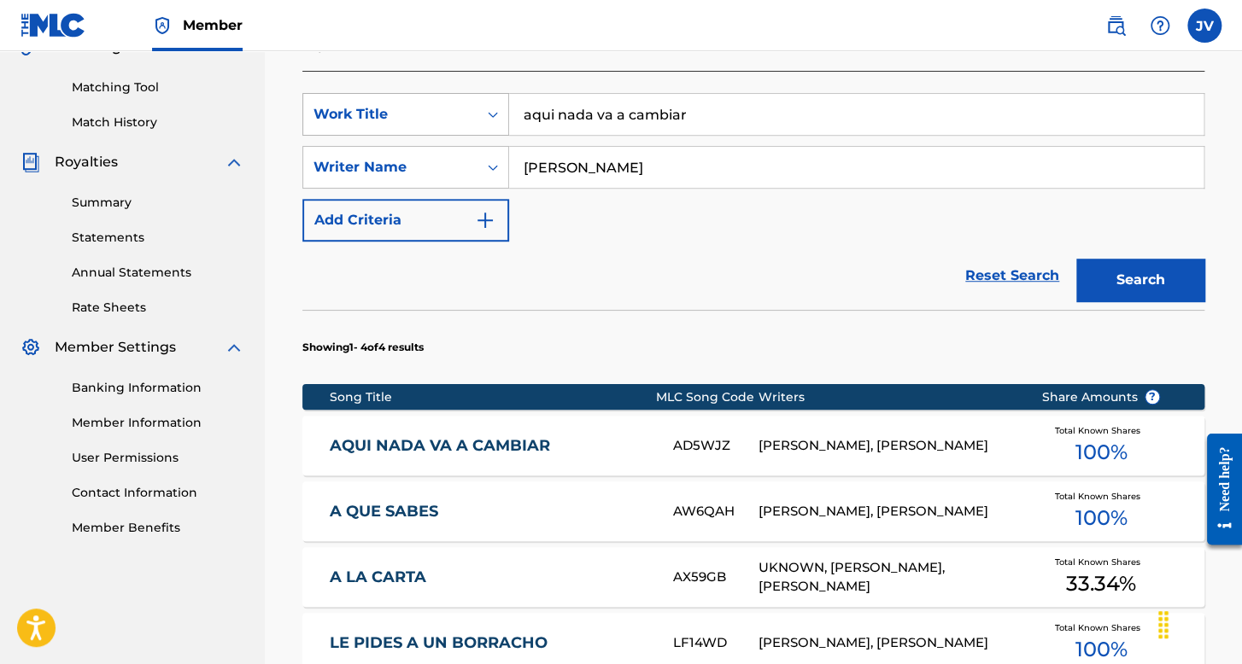
drag, startPoint x: 701, startPoint y: 108, endPoint x: 447, endPoint y: 107, distance: 253.6
click at [447, 107] on div "SearchWithCriteriaf85ea071-ec35-4b2c-b786-3988b506c80b Work Title aqui nada va …" at bounding box center [753, 114] width 902 height 43
type input "cruza la merca"
drag, startPoint x: 649, startPoint y: 172, endPoint x: 687, endPoint y: 166, distance: 38.9
click at [700, 171] on input "[PERSON_NAME]" at bounding box center [856, 167] width 694 height 41
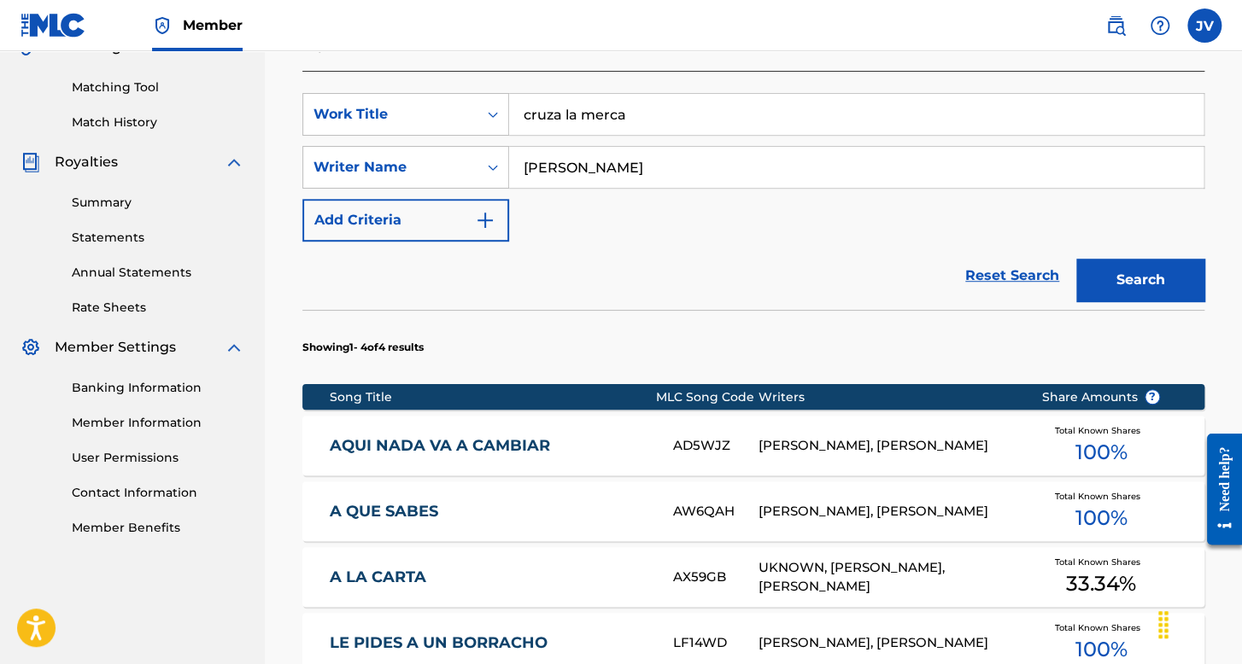
drag, startPoint x: 599, startPoint y: 168, endPoint x: 533, endPoint y: 175, distance: 66.1
click at [533, 175] on input "[PERSON_NAME]" at bounding box center [856, 167] width 694 height 41
click at [536, 174] on input "[PERSON_NAME]" at bounding box center [856, 167] width 694 height 41
click at [592, 170] on input "[PERSON_NAME]" at bounding box center [856, 167] width 694 height 41
drag, startPoint x: 603, startPoint y: 170, endPoint x: 563, endPoint y: 171, distance: 40.1
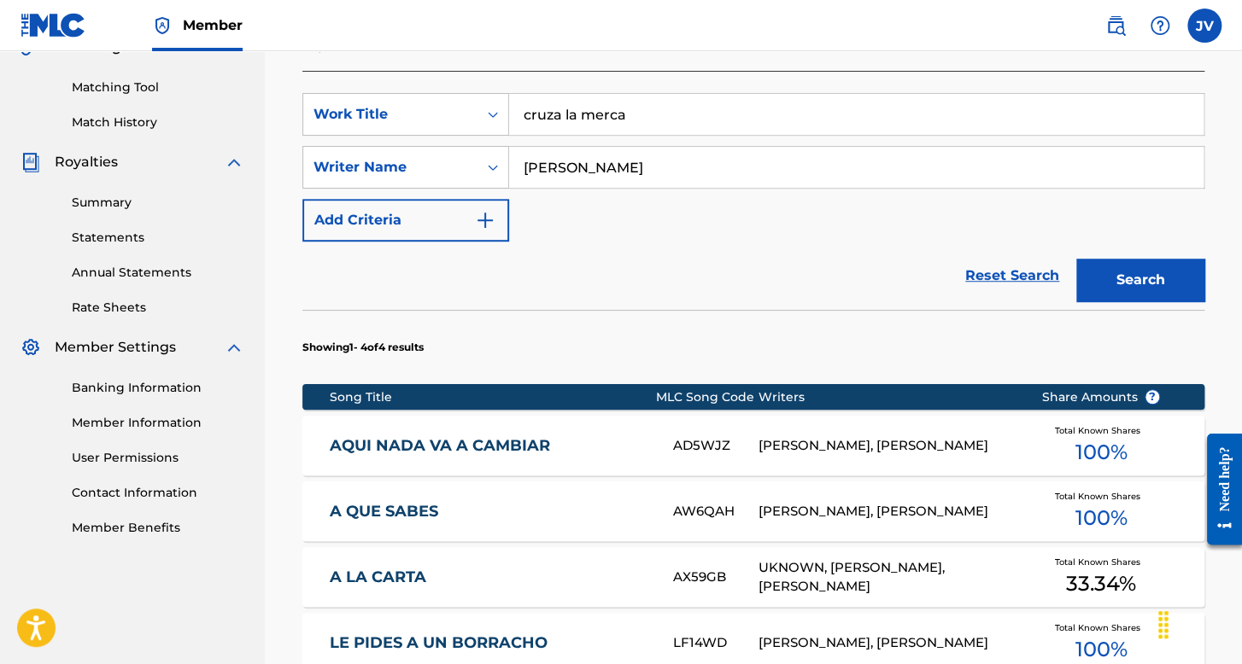
click at [563, 171] on input "[PERSON_NAME]" at bounding box center [856, 167] width 694 height 41
type input "[PERSON_NAME]"
click at [1076, 259] on button "Search" at bounding box center [1140, 280] width 128 height 43
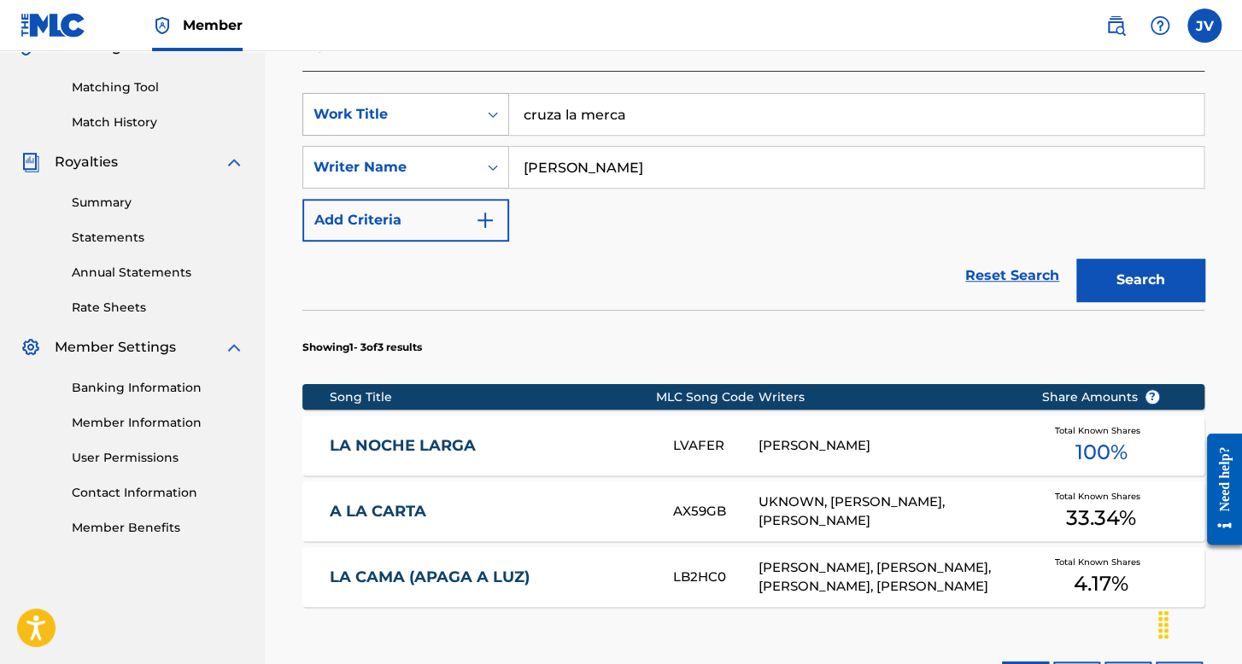
drag, startPoint x: 607, startPoint y: 122, endPoint x: 455, endPoint y: 134, distance: 152.5
click at [455, 134] on div "SearchWithCriteriaf85ea071-ec35-4b2c-b786-3988b506c80b Work Title cruza la merca" at bounding box center [753, 114] width 902 height 43
type input "las verdades"
click at [562, 179] on input "[PERSON_NAME]" at bounding box center [856, 167] width 694 height 41
type input "[PERSON_NAME]"
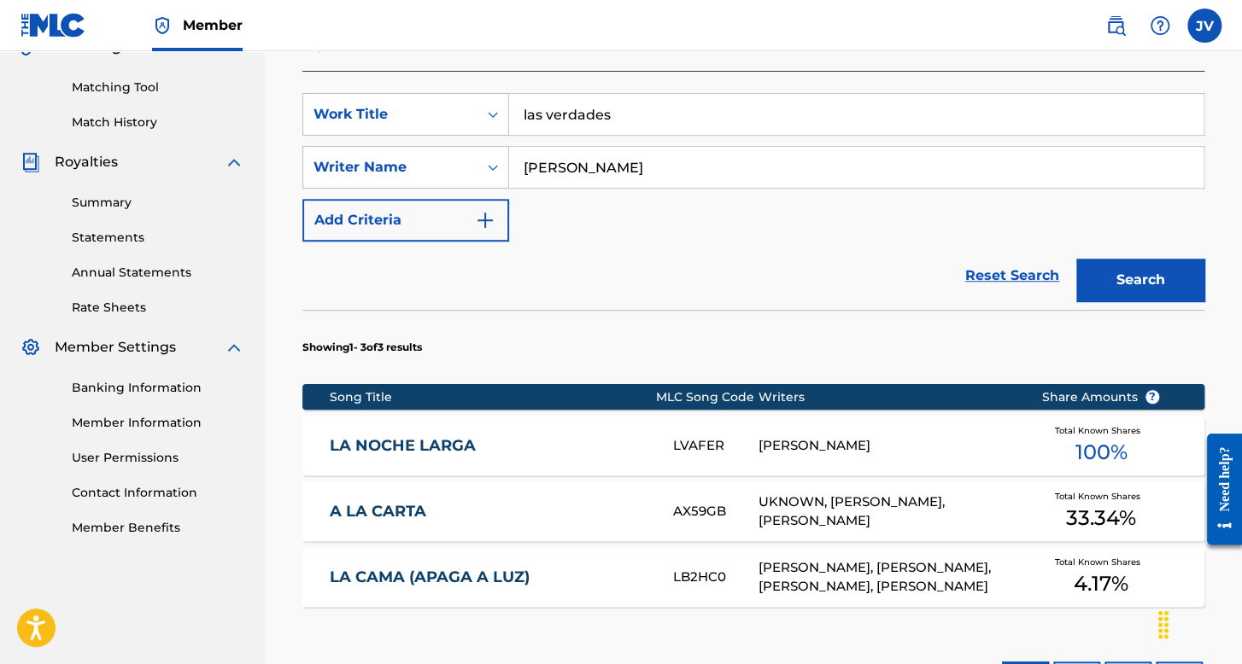
click at [1076, 259] on button "Search" at bounding box center [1140, 280] width 128 height 43
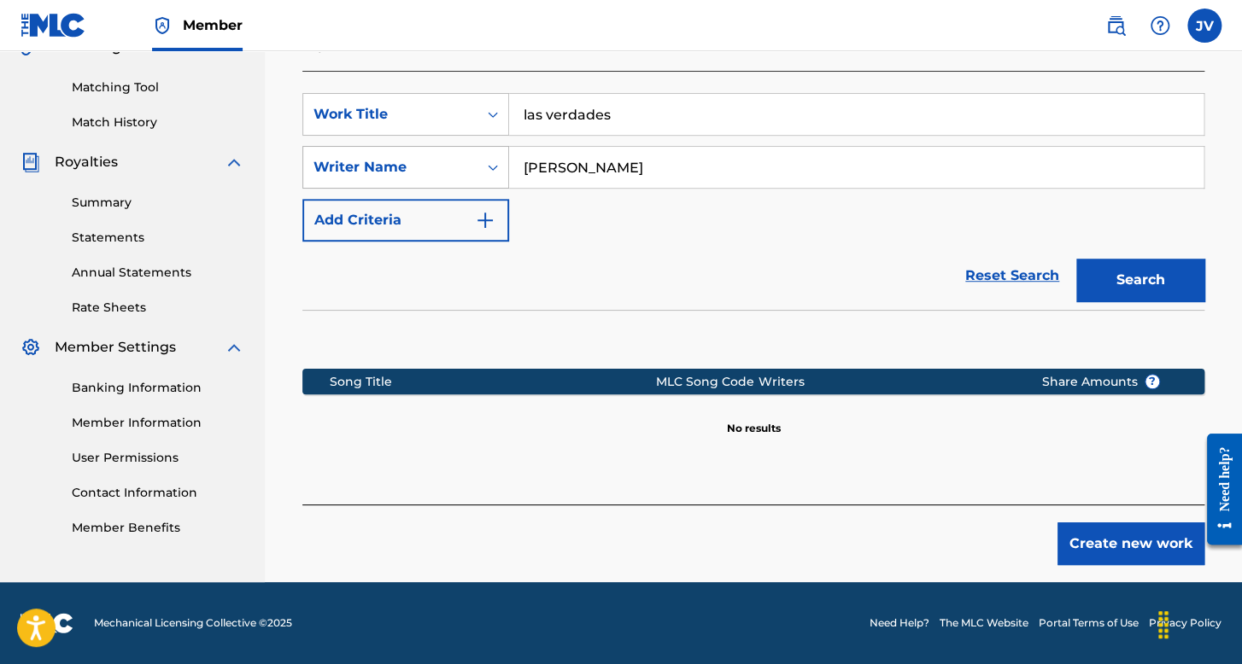
drag, startPoint x: 660, startPoint y: 104, endPoint x: 373, endPoint y: 160, distance: 292.2
click at [373, 160] on div "SearchWithCriteriaf85ea071-ec35-4b2c-b786-3988b506c80b Work Title las verdades …" at bounding box center [753, 167] width 902 height 149
type input "no puedo olvidar tu voz"
drag, startPoint x: 480, startPoint y: 165, endPoint x: 259, endPoint y: 134, distance: 223.3
click at [253, 154] on main "[PERSON_NAME] Summary Catalog Works Registration Claiming Tool Individual Regis…" at bounding box center [621, 107] width 1242 height 950
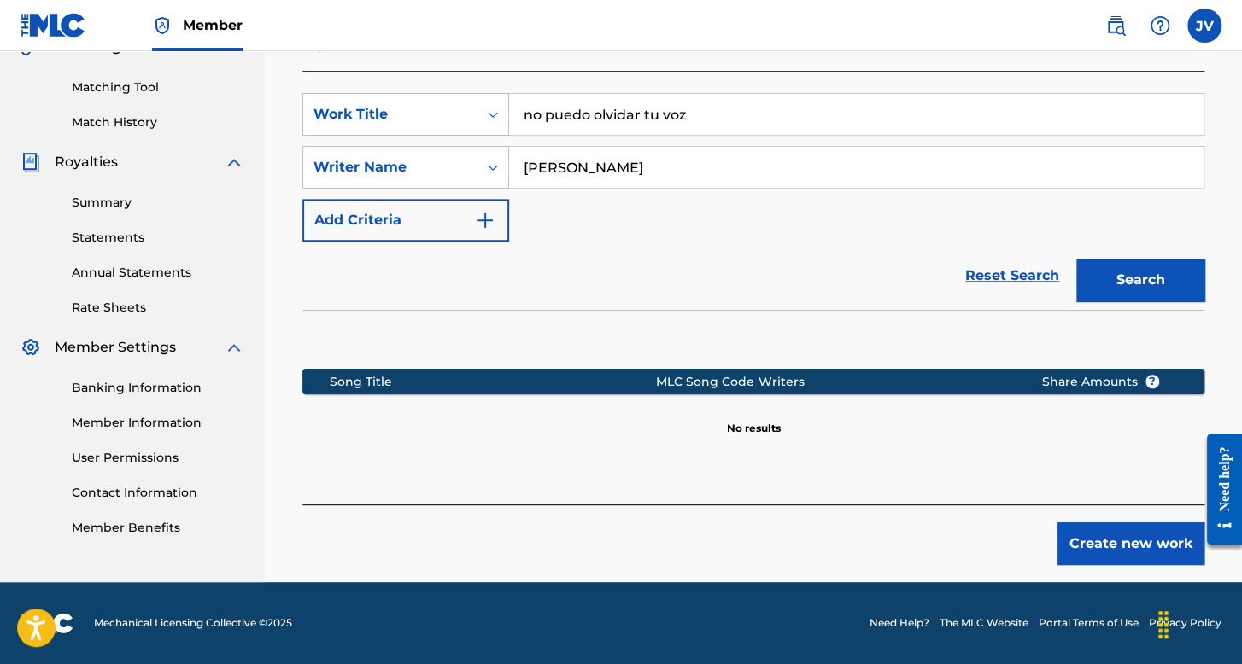
type input "[PERSON_NAME]"
click at [1076, 259] on button "Search" at bounding box center [1140, 280] width 128 height 43
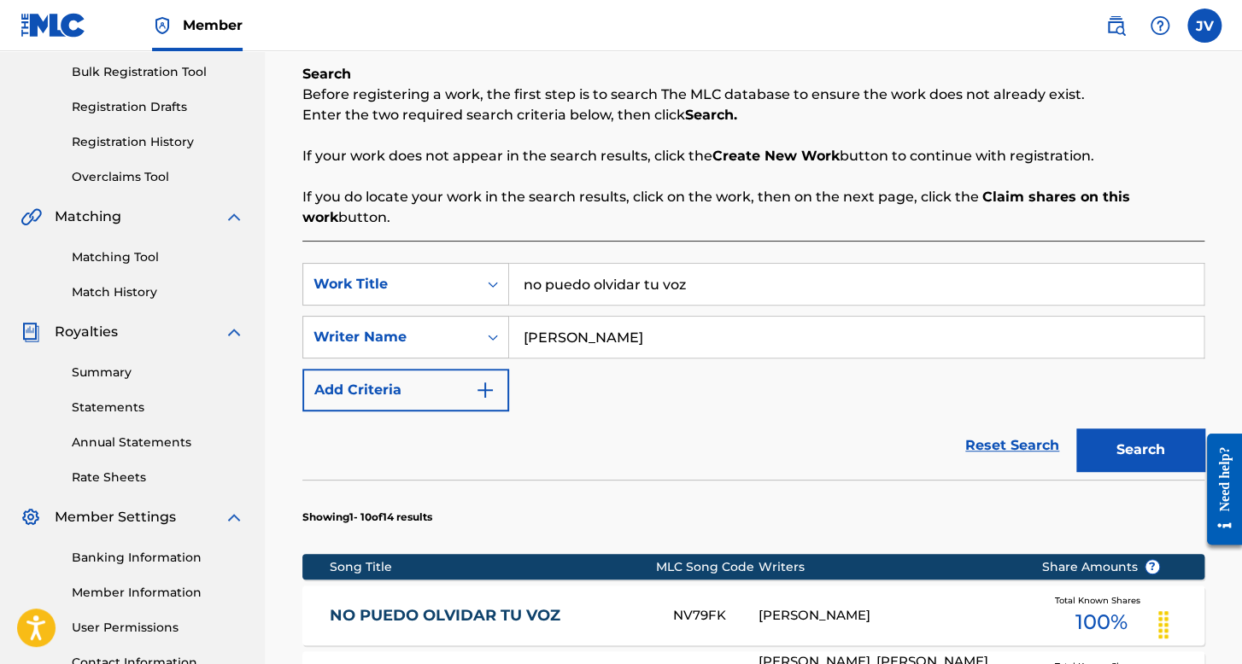
scroll to position [248, 0]
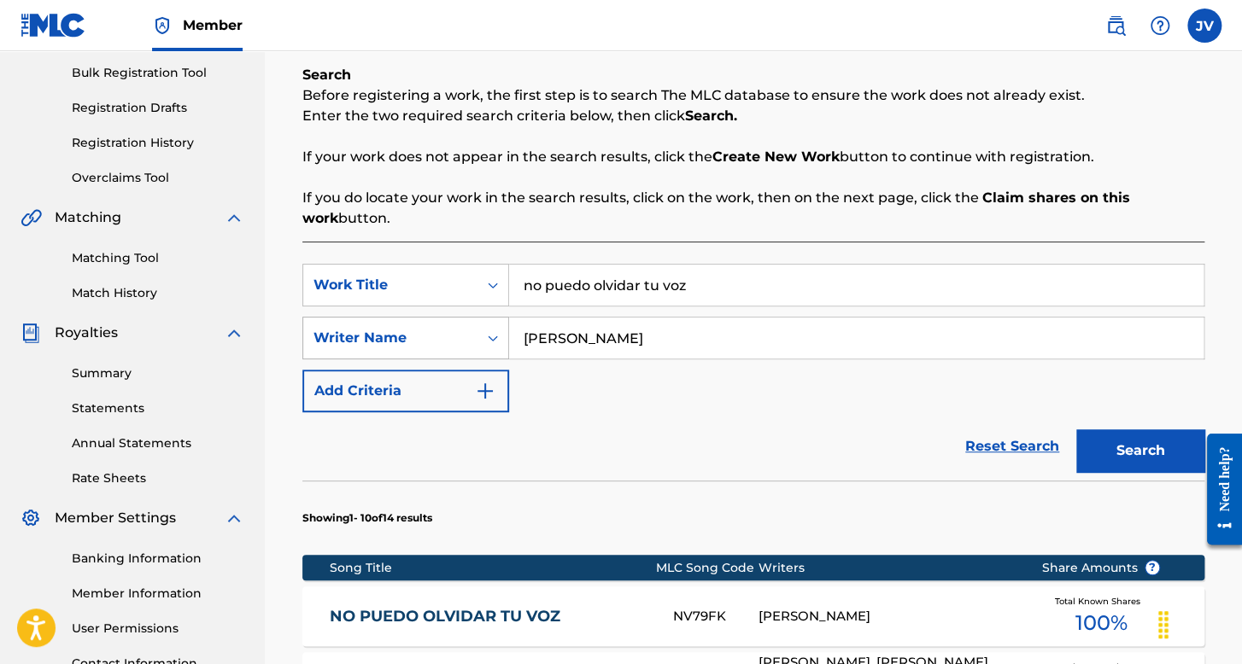
drag, startPoint x: 499, startPoint y: 322, endPoint x: 464, endPoint y: 322, distance: 34.2
click at [464, 322] on div "SearchWithCriteriaf85ea071-ec35-4b2c-b786-3988b506c80b Work Title no puedo olvi…" at bounding box center [753, 338] width 902 height 149
type input "y que"
drag, startPoint x: 736, startPoint y: 329, endPoint x: 433, endPoint y: 305, distance: 304.1
click at [433, 305] on div "SearchWithCriteriaf85ea071-ec35-4b2c-b786-3988b506c80b Work Title y que SearchW…" at bounding box center [753, 338] width 902 height 149
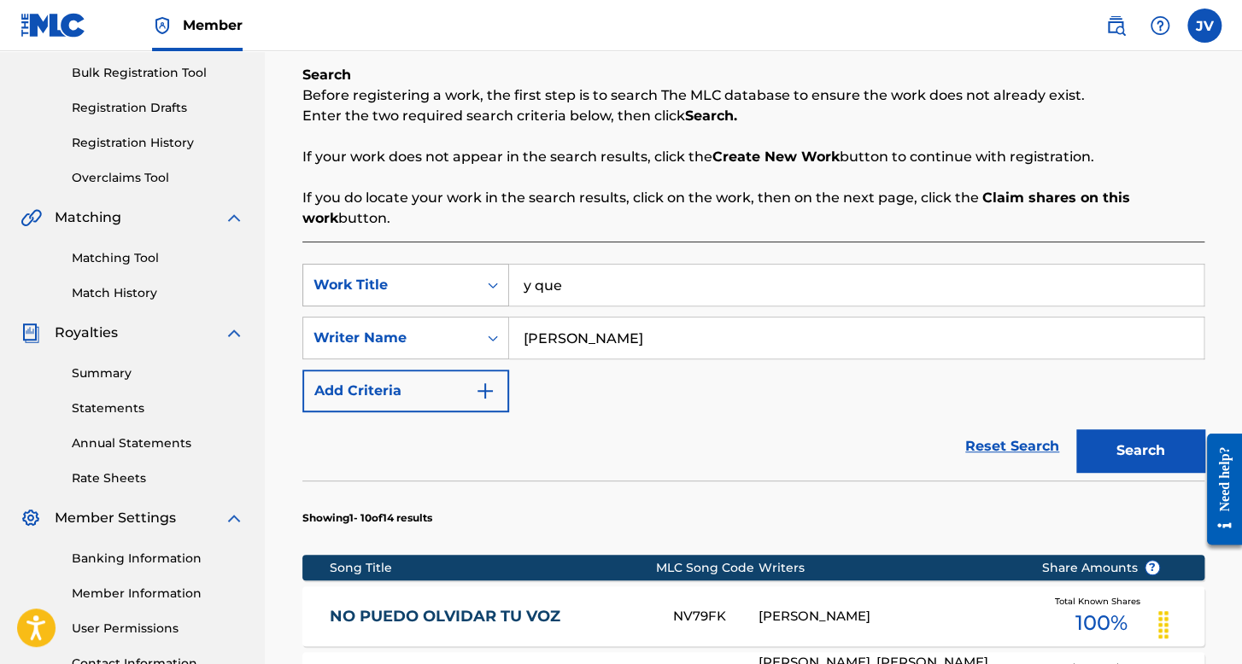
type input "[PERSON_NAME]"
click at [1076, 429] on button "Search" at bounding box center [1140, 450] width 128 height 43
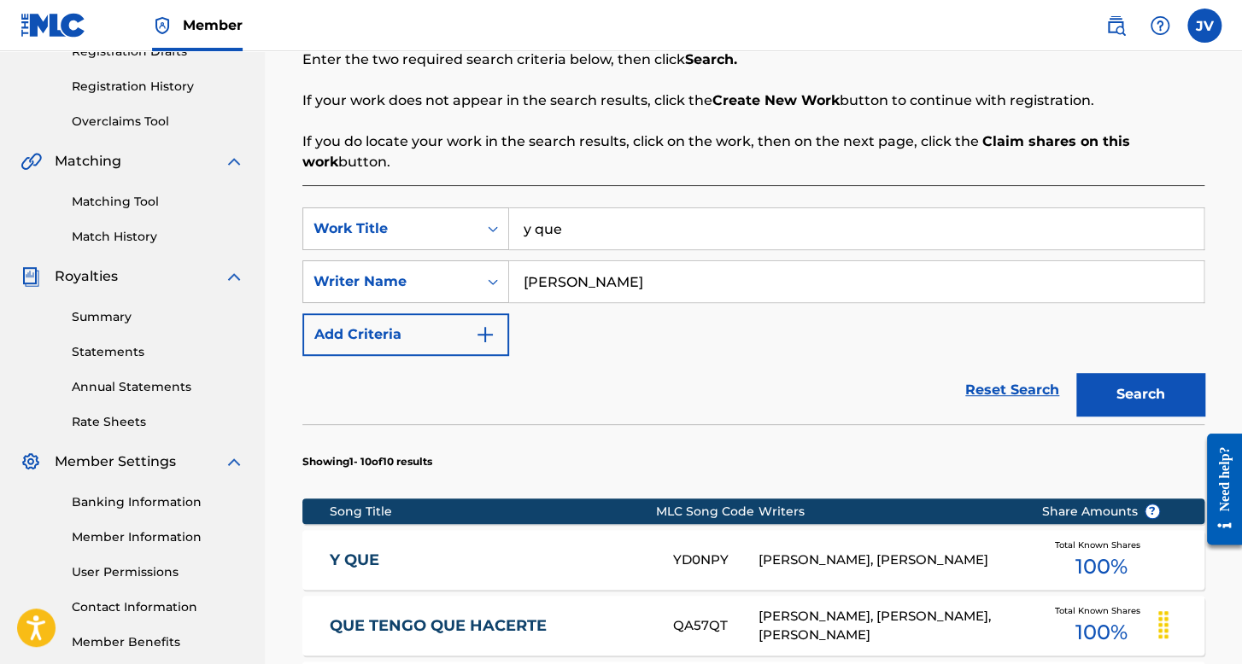
scroll to position [334, 0]
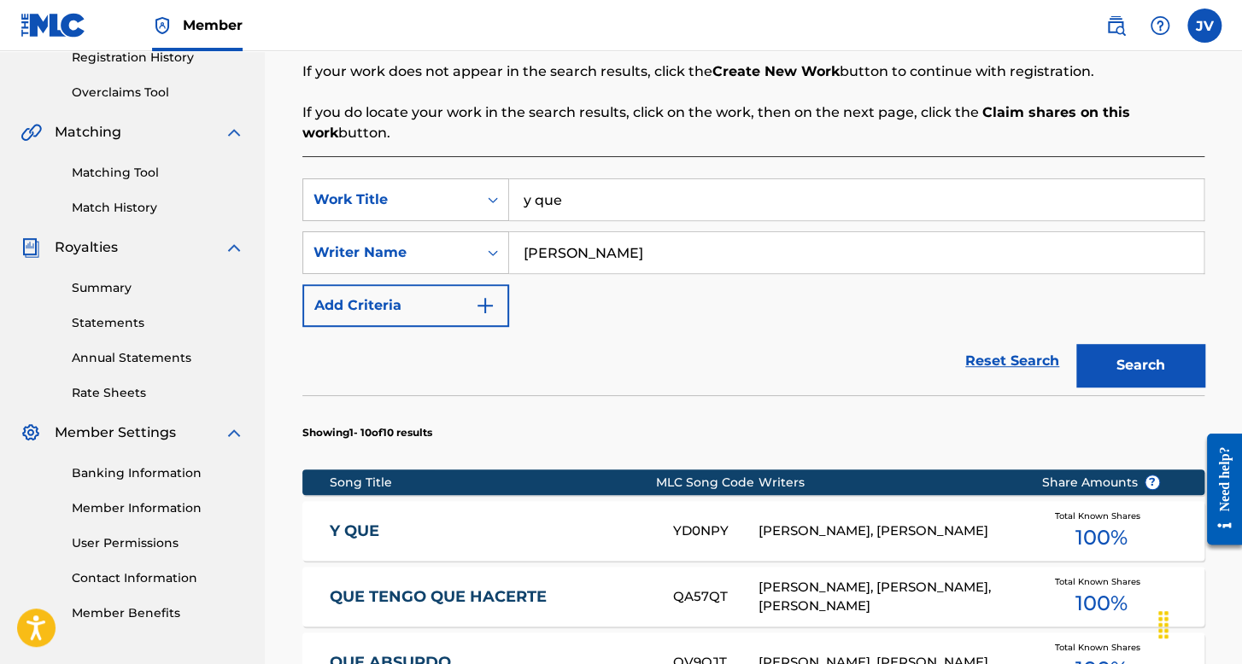
drag, startPoint x: 640, startPoint y: 213, endPoint x: 519, endPoint y: 202, distance: 120.8
click at [519, 202] on input "y que" at bounding box center [856, 199] width 694 height 41
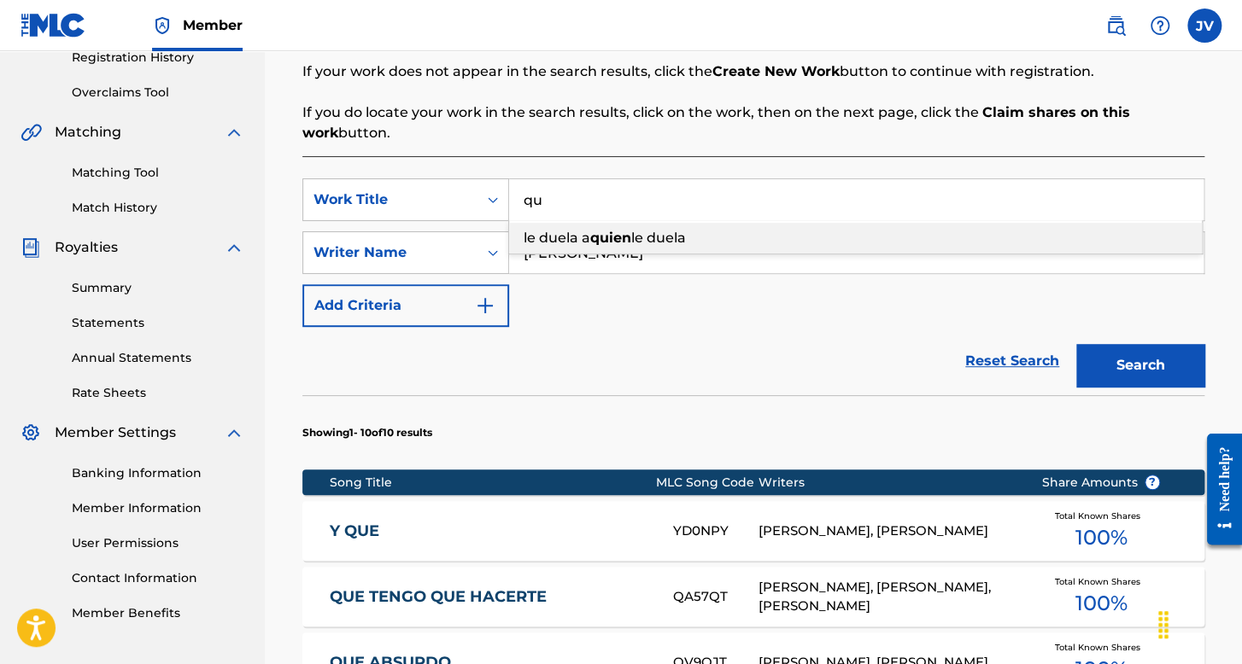
type input "q"
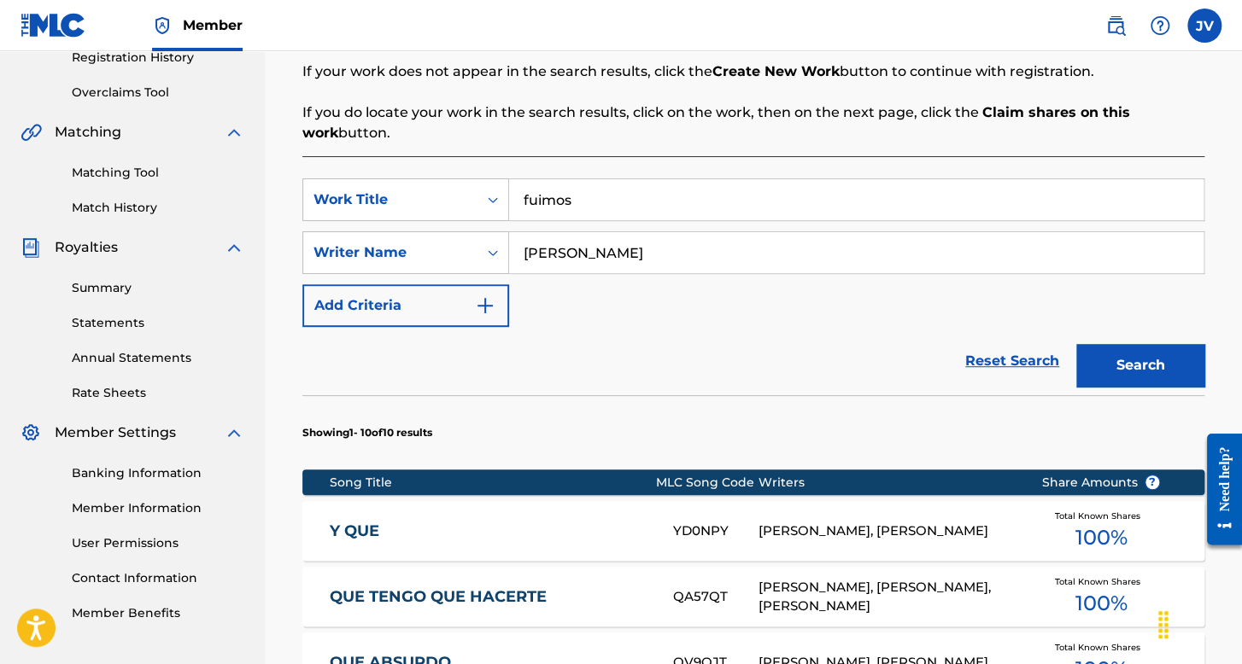
type input "fuimos"
drag, startPoint x: 630, startPoint y: 251, endPoint x: 453, endPoint y: 234, distance: 177.6
click at [453, 234] on div "SearchWithCriteriafb468836-97b9-4fa8-8a1b-c6ed13dc0071 Writer Name [PERSON_NAME]" at bounding box center [753, 252] width 902 height 43
type input "[PERSON_NAME]"
click at [1076, 344] on button "Search" at bounding box center [1140, 365] width 128 height 43
